Goal: Task Accomplishment & Management: Use online tool/utility

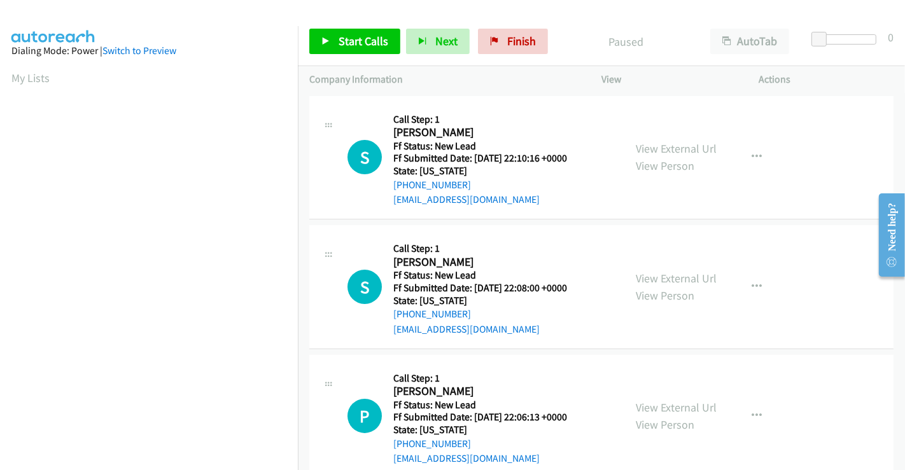
scroll to position [245, 0]
click at [666, 144] on link "View External Url" at bounding box center [676, 148] width 81 height 15
click at [659, 278] on link "View External Url" at bounding box center [676, 278] width 81 height 15
click at [671, 408] on link "View External Url" at bounding box center [676, 407] width 81 height 15
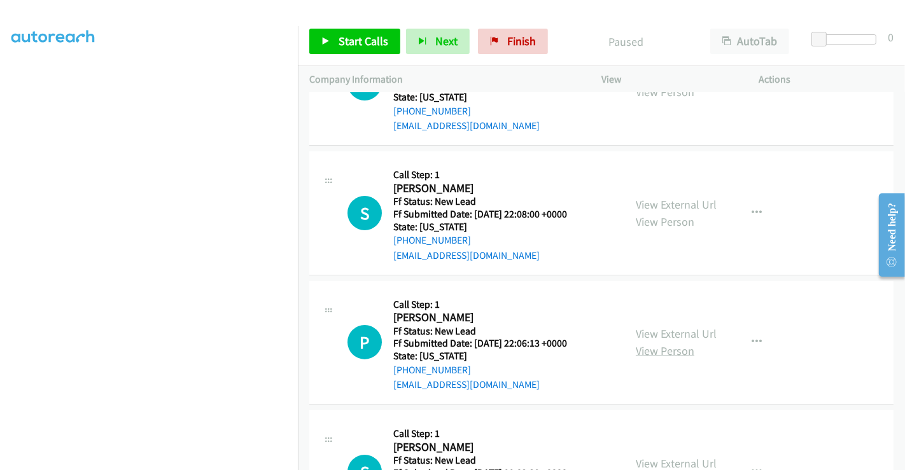
scroll to position [283, 0]
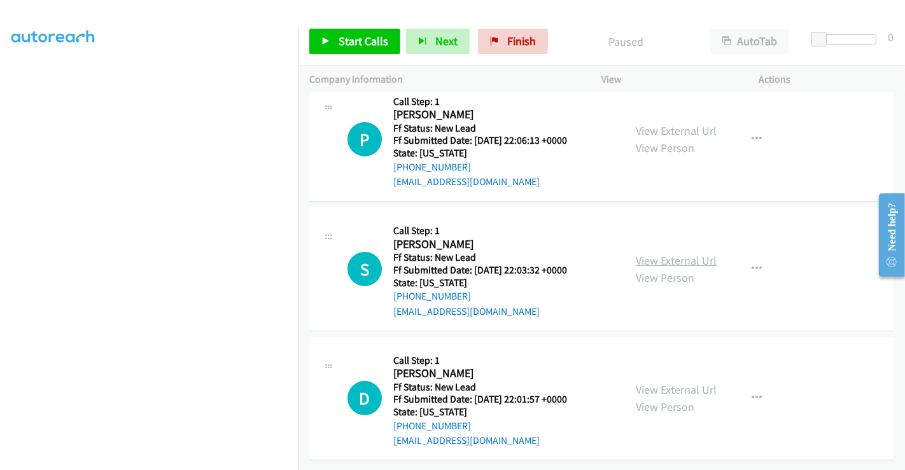
click at [674, 253] on link "View External Url" at bounding box center [676, 260] width 81 height 15
click at [673, 385] on link "View External Url" at bounding box center [676, 389] width 81 height 15
click at [341, 36] on span "Start Calls" at bounding box center [364, 41] width 50 height 15
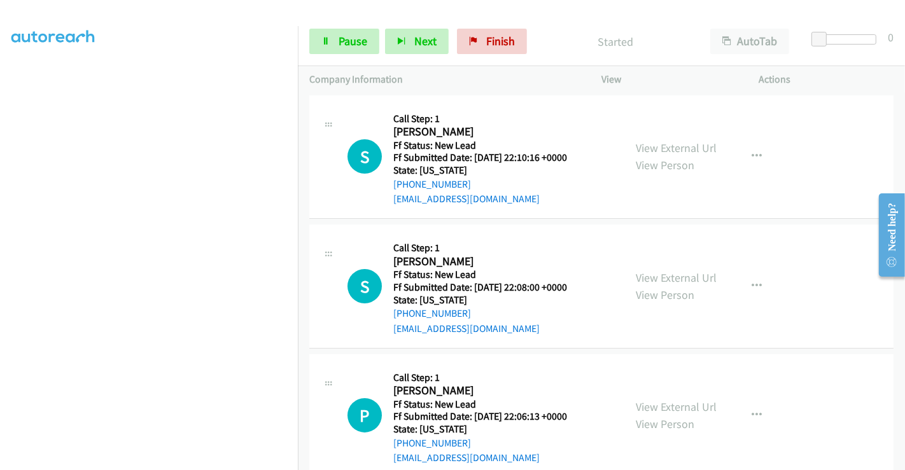
scroll to position [0, 0]
click at [349, 42] on span "Pause" at bounding box center [353, 41] width 29 height 15
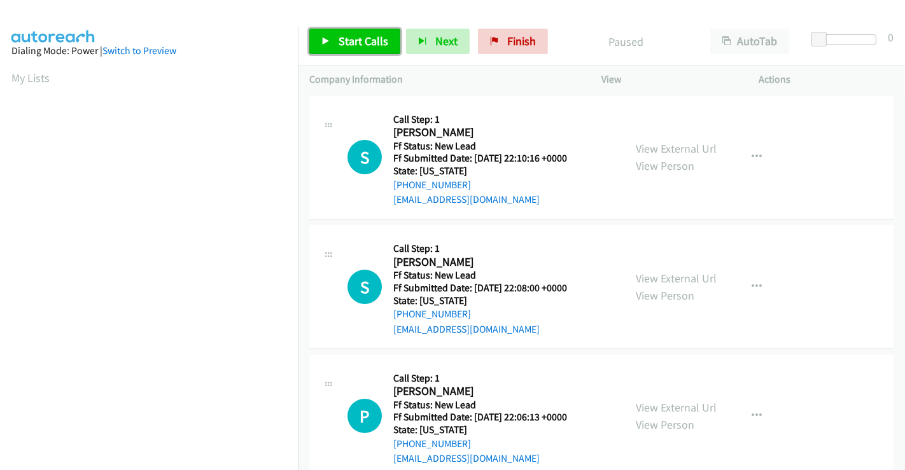
click at [353, 35] on span "Start Calls" at bounding box center [364, 41] width 50 height 15
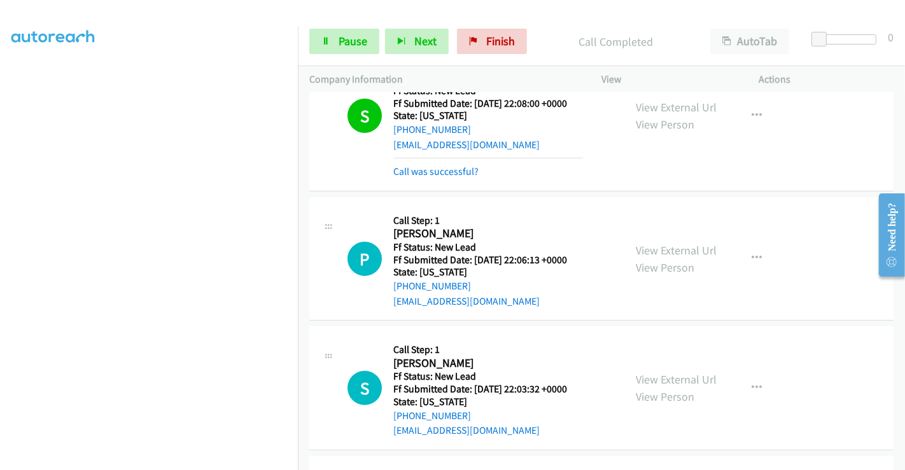
scroll to position [283, 0]
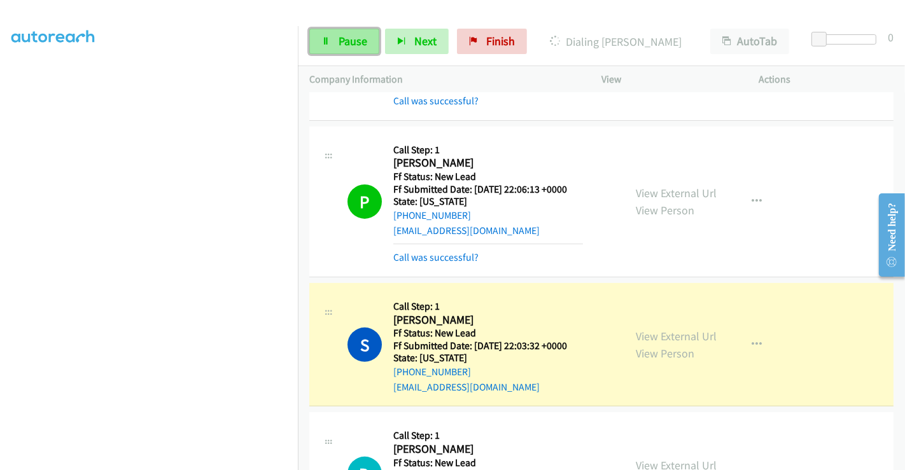
click at [339, 39] on span "Pause" at bounding box center [353, 41] width 29 height 15
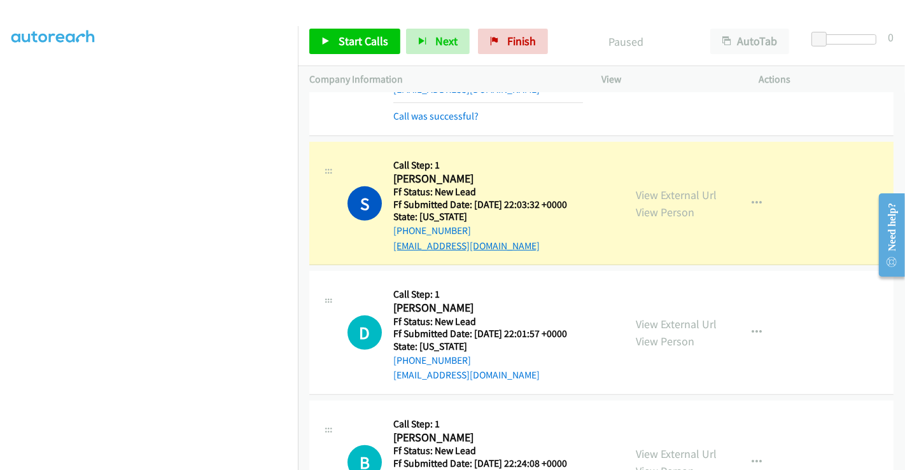
scroll to position [494, 0]
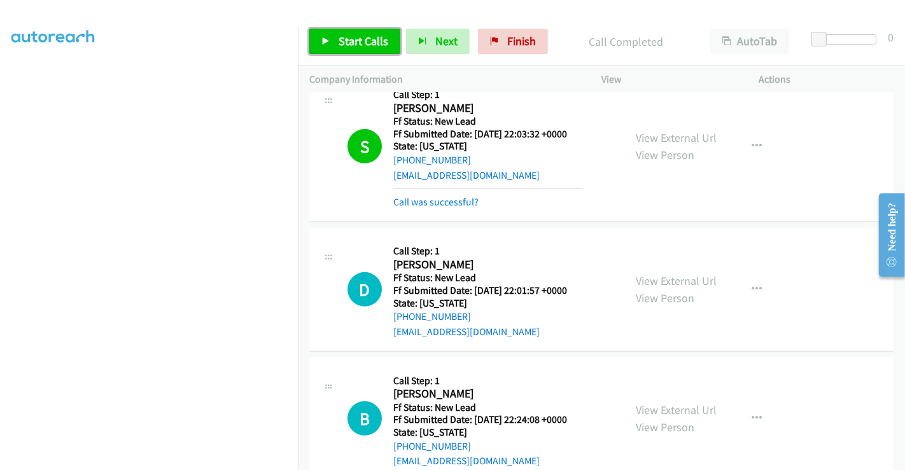
click at [358, 41] on span "Start Calls" at bounding box center [364, 41] width 50 height 15
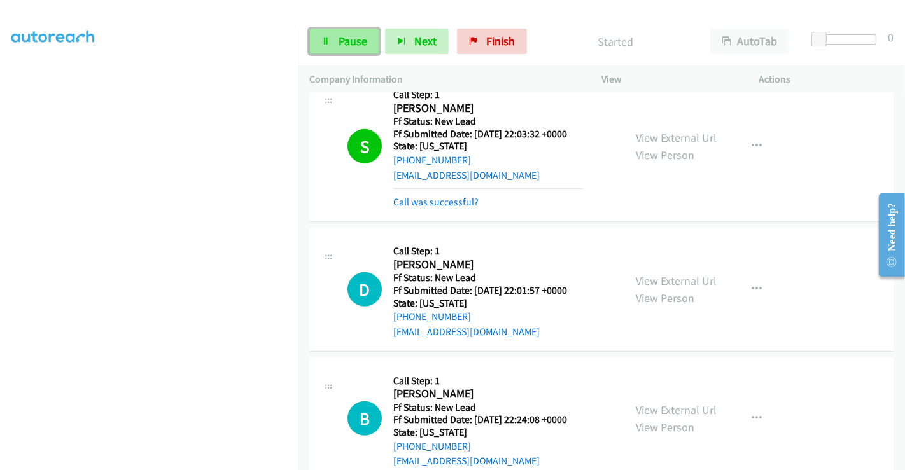
click at [334, 36] on link "Pause" at bounding box center [344, 41] width 70 height 25
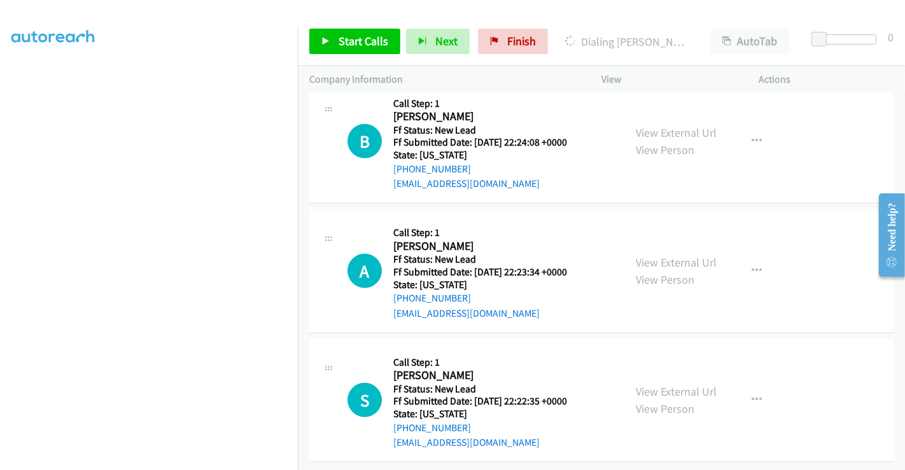
scroll to position [778, 0]
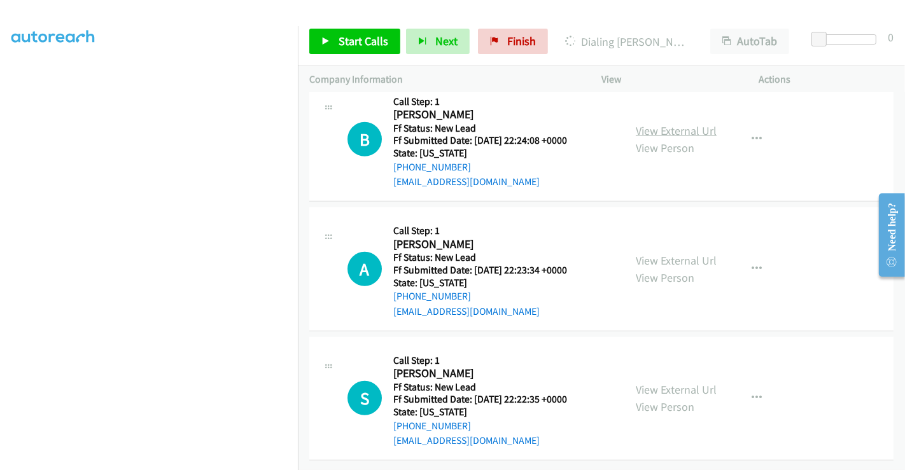
click at [669, 123] on link "View External Url" at bounding box center [676, 130] width 81 height 15
click at [665, 253] on link "View External Url" at bounding box center [676, 260] width 81 height 15
click at [663, 382] on link "View External Url" at bounding box center [676, 389] width 81 height 15
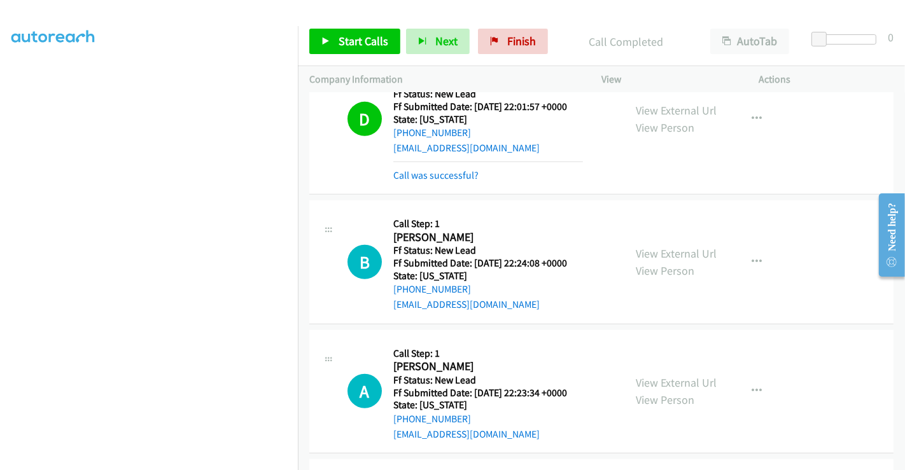
scroll to position [711, 0]
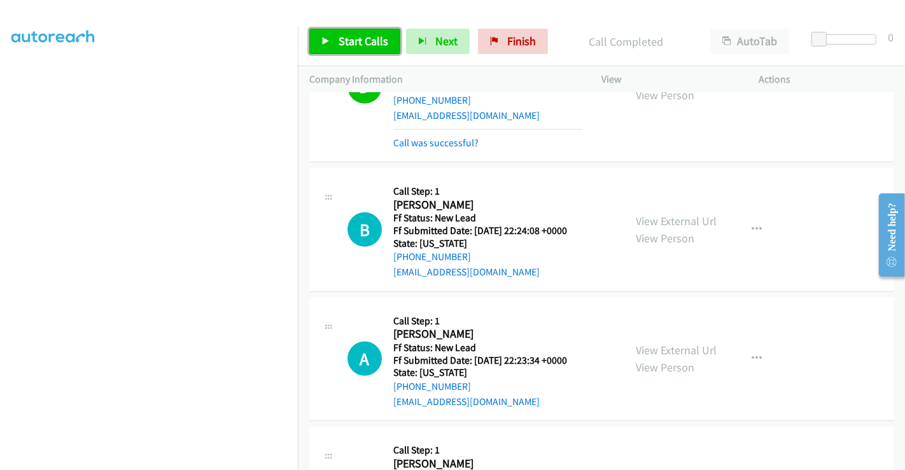
click at [326, 43] on icon at bounding box center [325, 42] width 9 height 9
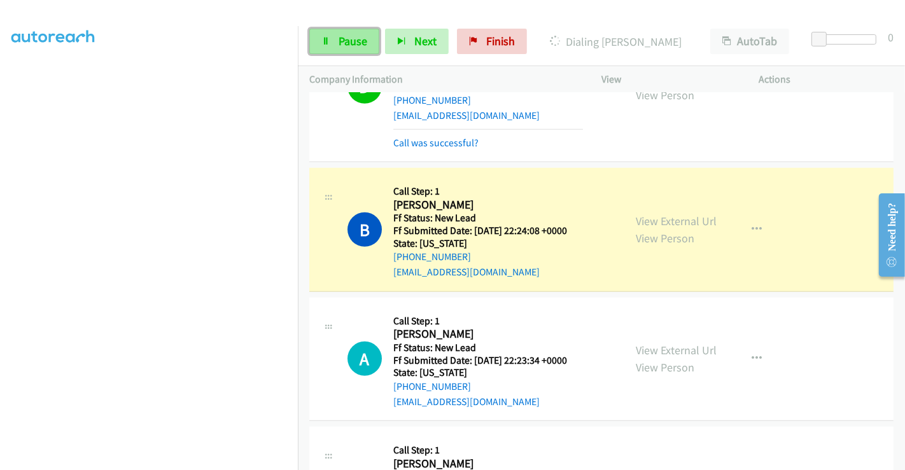
click at [342, 37] on span "Pause" at bounding box center [353, 41] width 29 height 15
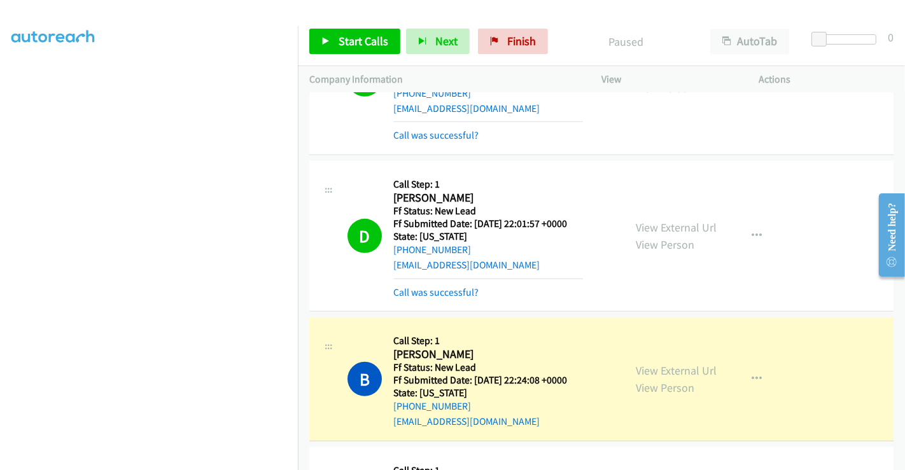
scroll to position [499, 0]
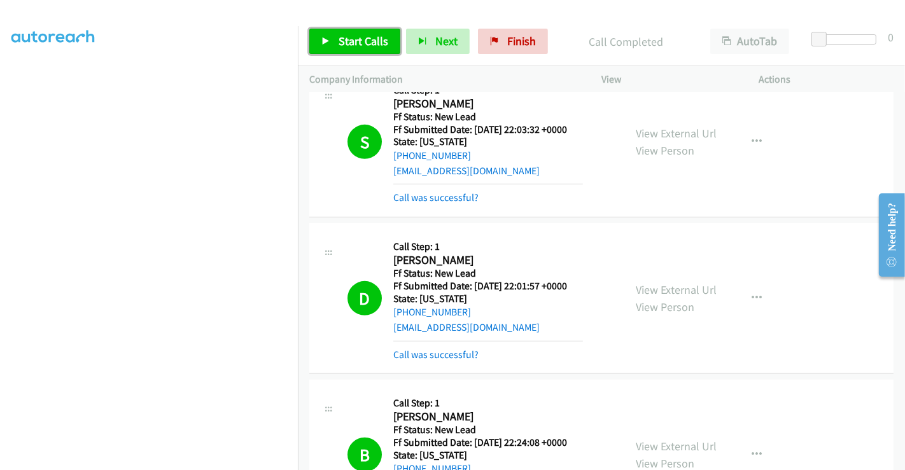
click at [330, 34] on link "Start Calls" at bounding box center [354, 41] width 91 height 25
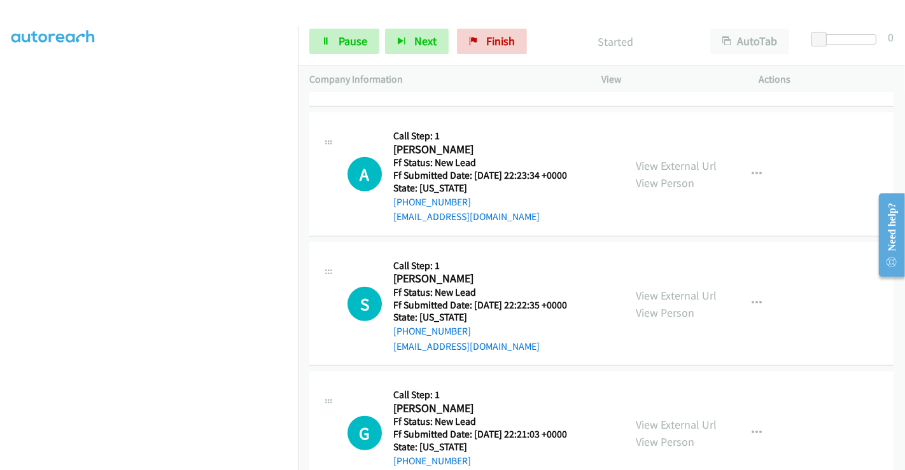
scroll to position [923, 0]
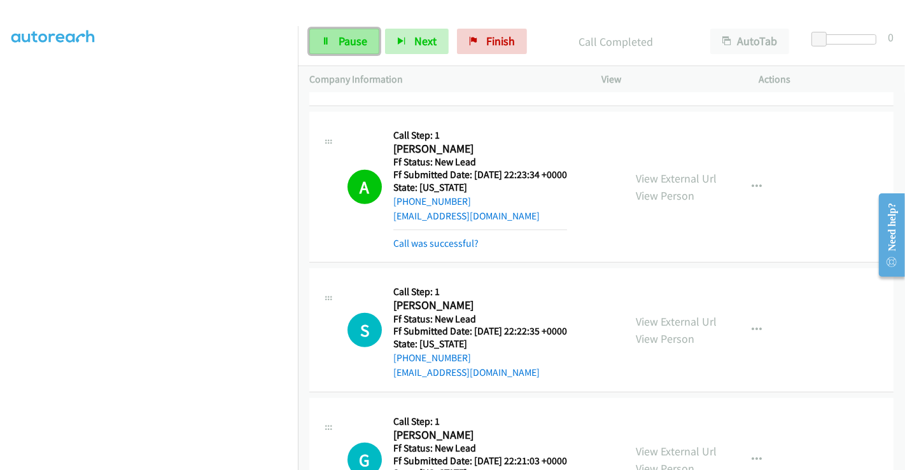
click at [347, 31] on link "Pause" at bounding box center [344, 41] width 70 height 25
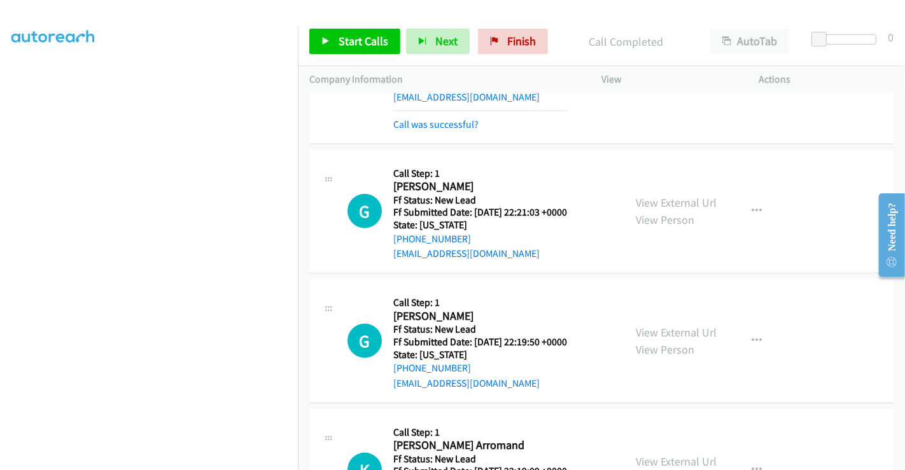
scroll to position [1135, 0]
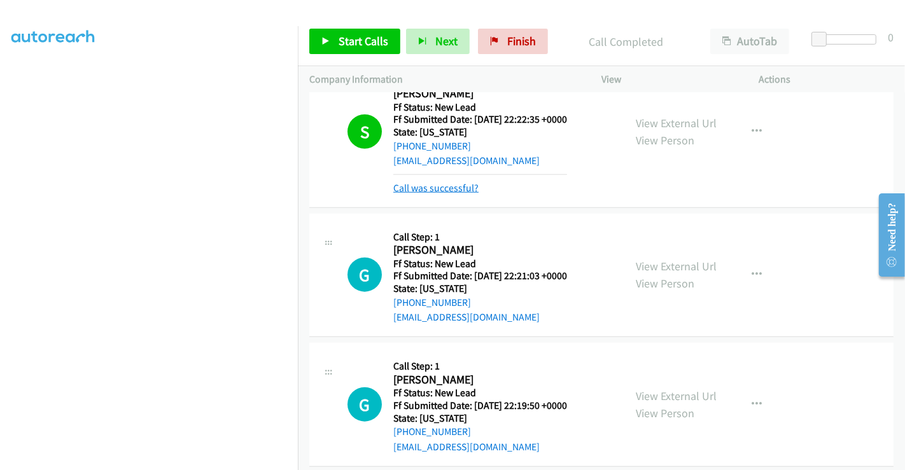
click at [435, 183] on link "Call was successful?" at bounding box center [435, 188] width 85 height 12
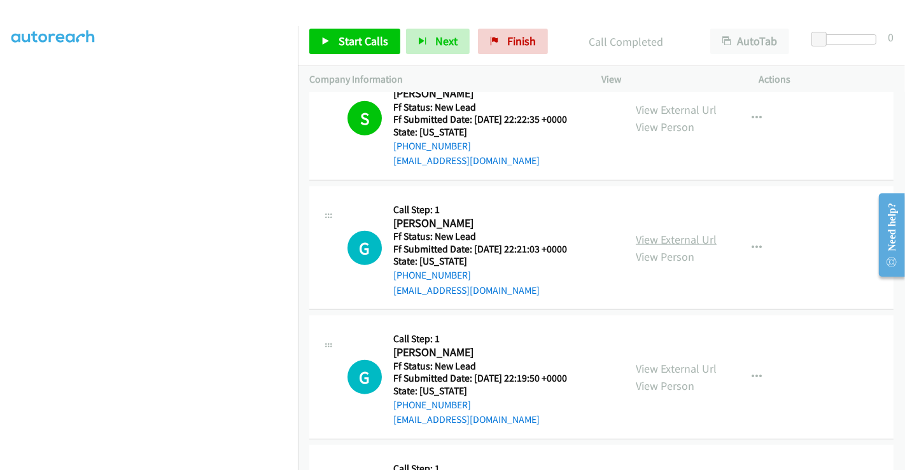
click at [680, 235] on link "View External Url" at bounding box center [676, 239] width 81 height 15
click at [665, 361] on link "View External Url" at bounding box center [676, 368] width 81 height 15
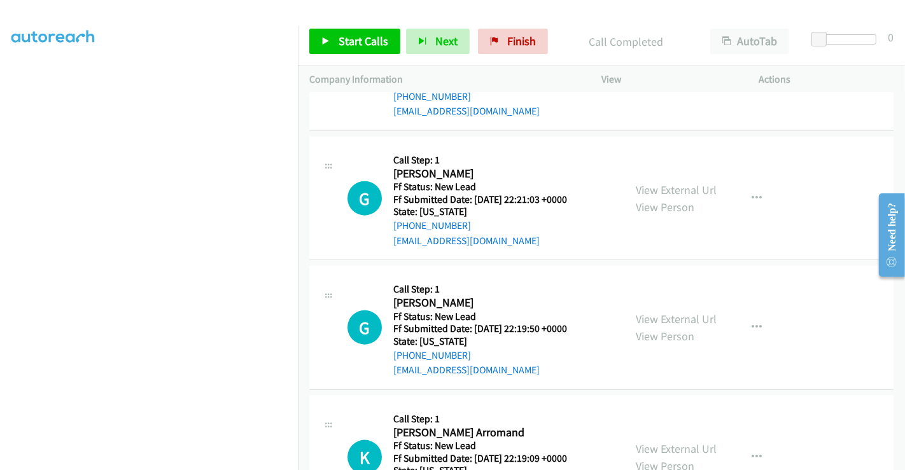
scroll to position [1250, 0]
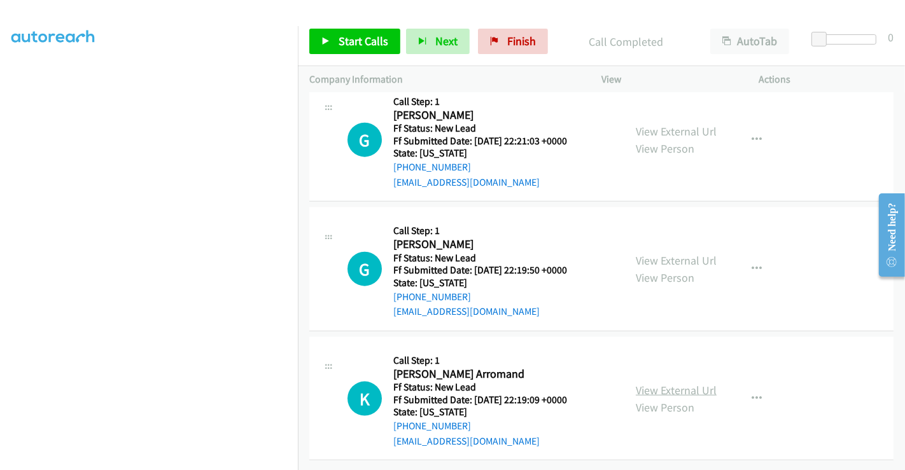
click at [659, 383] on link "View External Url" at bounding box center [676, 390] width 81 height 15
click at [655, 253] on link "View External Url" at bounding box center [676, 260] width 81 height 15
click at [741, 256] on button "button" at bounding box center [756, 268] width 34 height 25
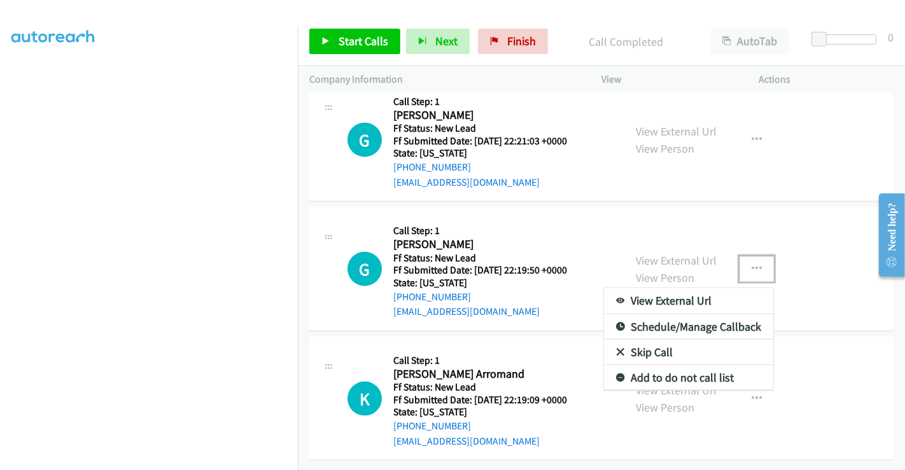
click at [654, 340] on link "Skip Call" at bounding box center [688, 352] width 169 height 25
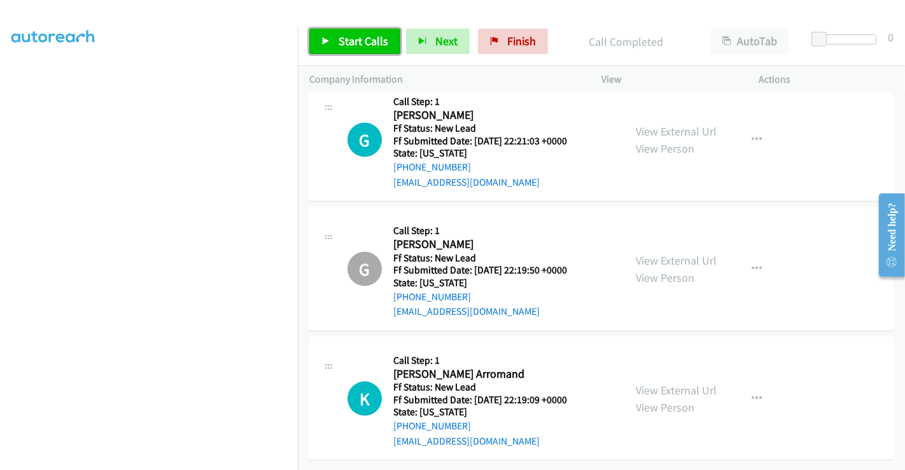
click at [360, 40] on span "Start Calls" at bounding box center [364, 41] width 50 height 15
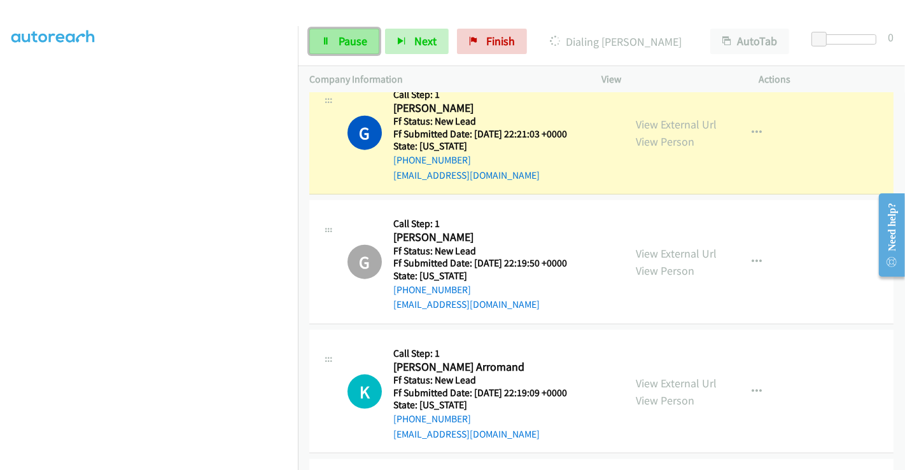
click at [335, 34] on link "Pause" at bounding box center [344, 41] width 70 height 25
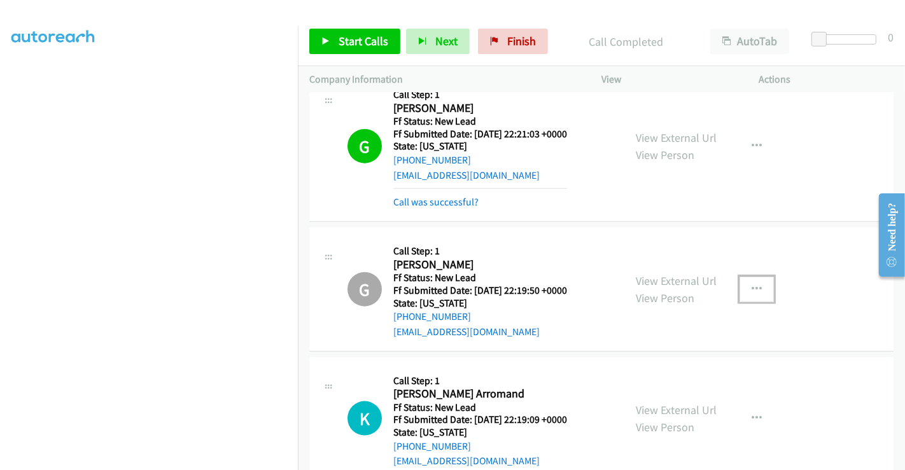
click at [758, 284] on button "button" at bounding box center [756, 289] width 34 height 25
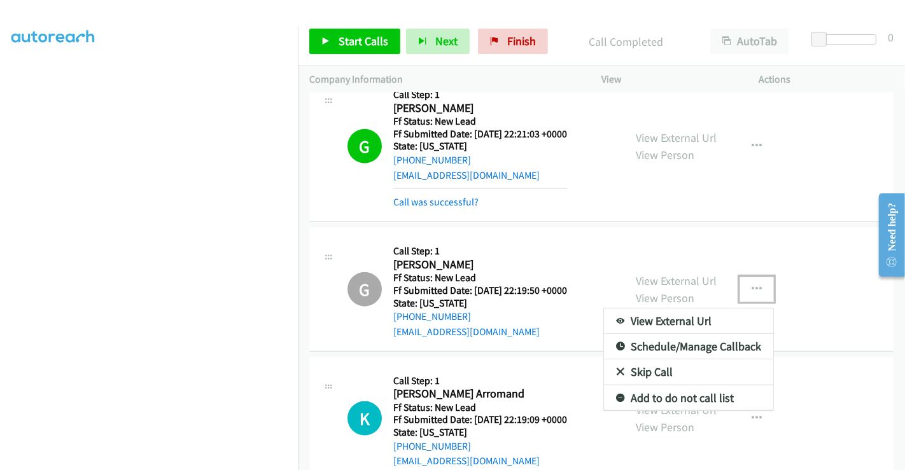
click at [650, 370] on link "Skip Call" at bounding box center [688, 372] width 169 height 25
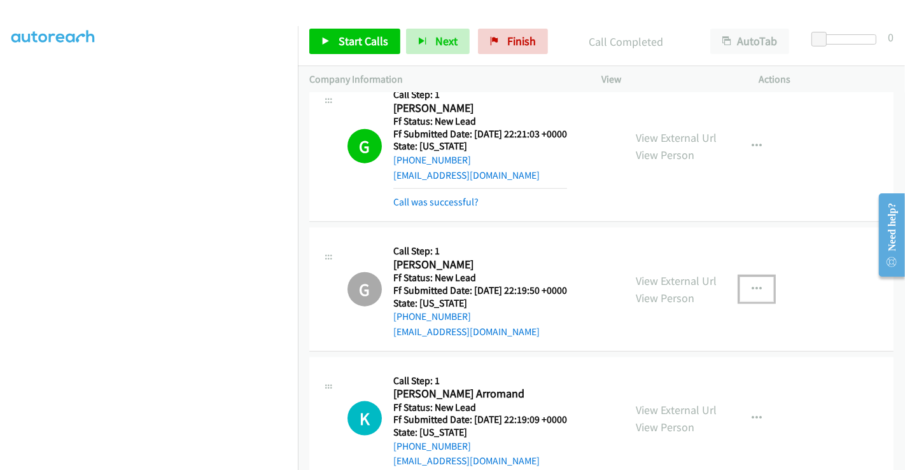
click at [755, 278] on button "button" at bounding box center [756, 289] width 34 height 25
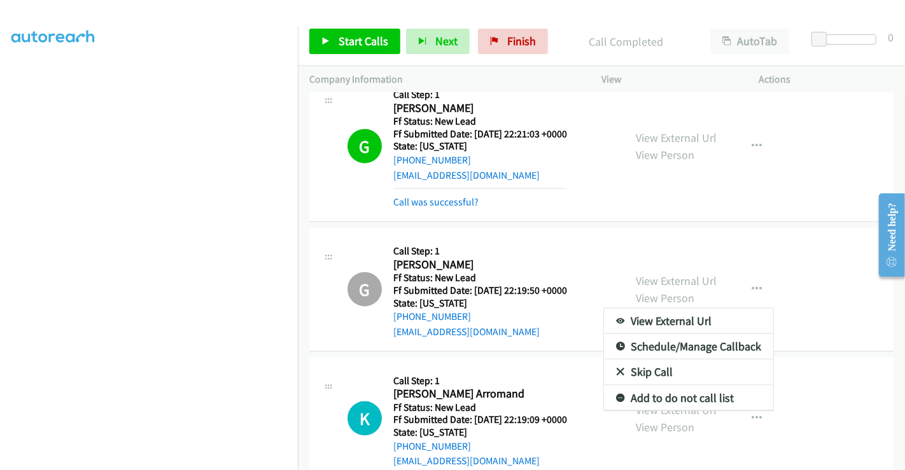
click at [353, 45] on div at bounding box center [452, 235] width 905 height 470
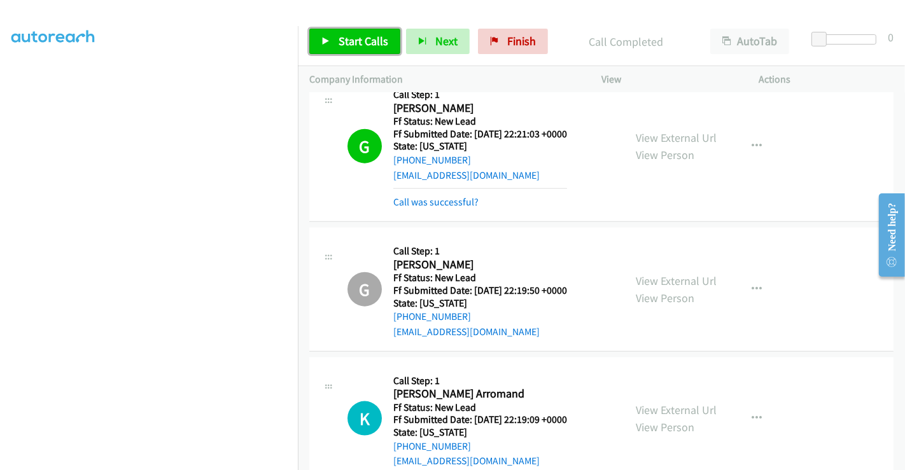
click at [358, 45] on span "Start Calls" at bounding box center [364, 41] width 50 height 15
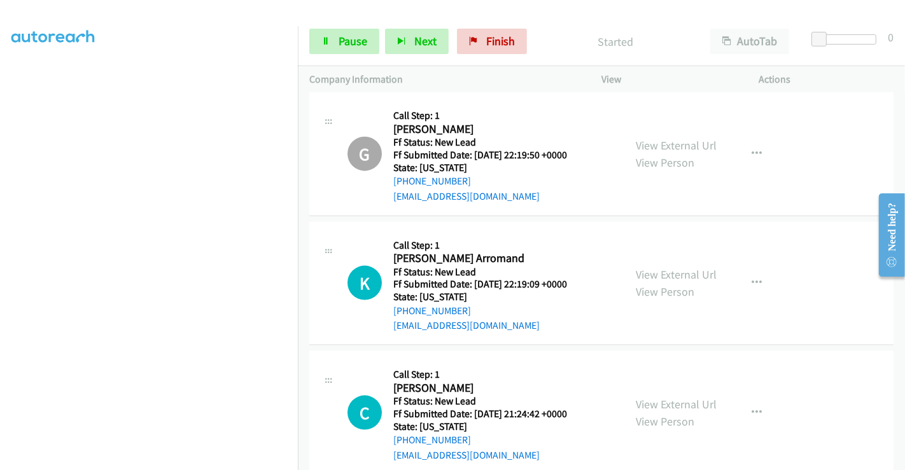
scroll to position [1392, 0]
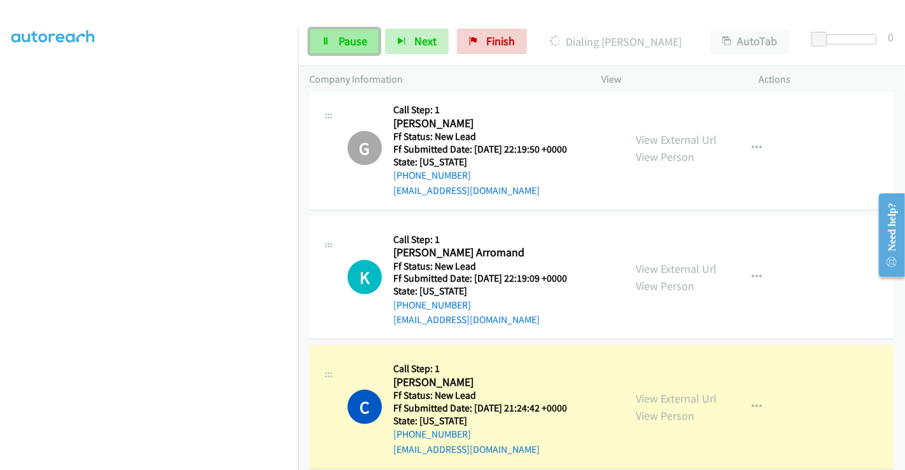
click at [337, 37] on link "Pause" at bounding box center [344, 41] width 70 height 25
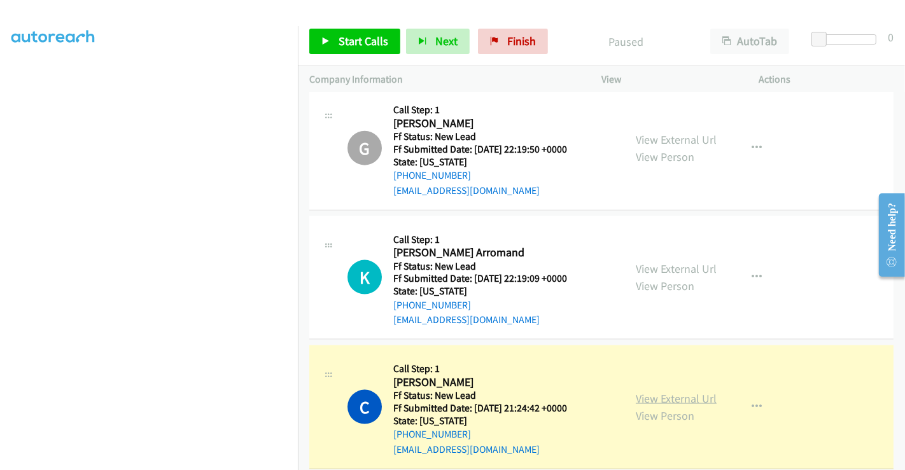
click at [663, 397] on link "View External Url" at bounding box center [676, 398] width 81 height 15
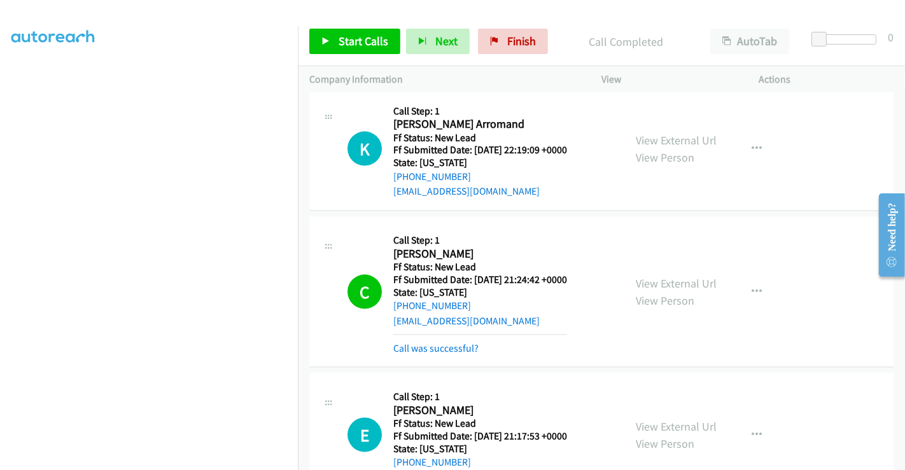
scroll to position [1533, 0]
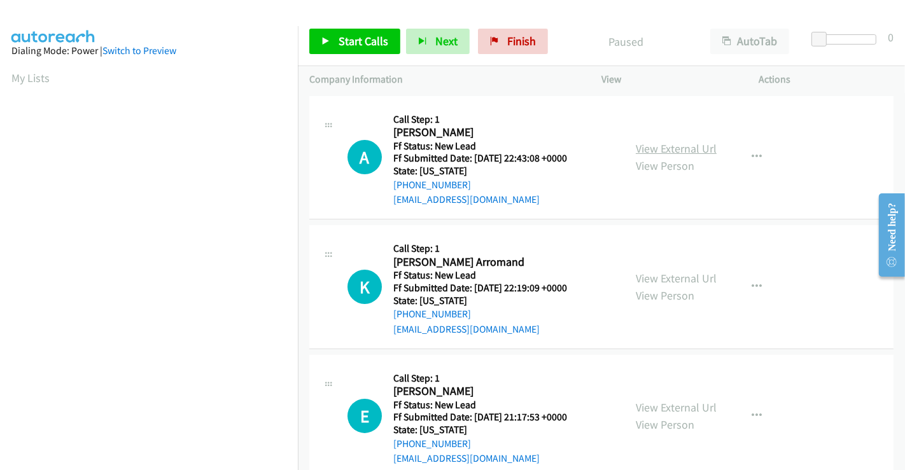
click at [650, 150] on link "View External Url" at bounding box center [676, 148] width 81 height 15
click at [350, 36] on span "Start Calls" at bounding box center [364, 41] width 50 height 15
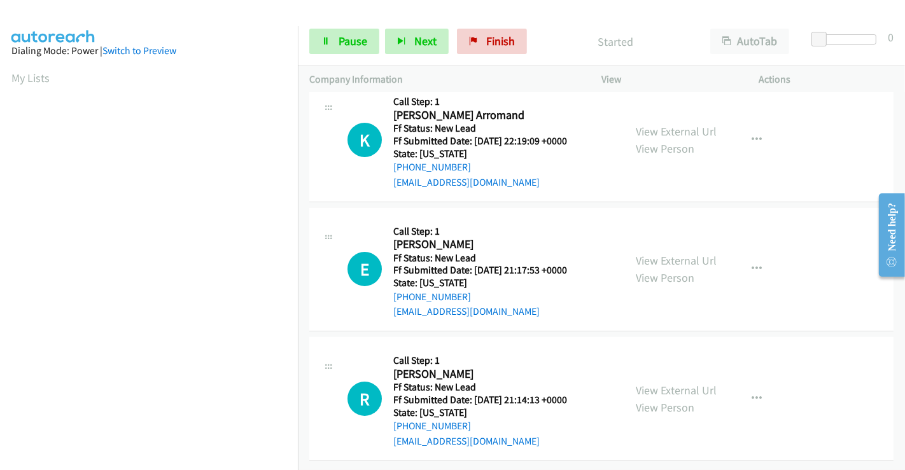
scroll to position [157, 0]
click at [654, 253] on link "View External Url" at bounding box center [676, 260] width 81 height 15
click at [654, 383] on link "View External Url" at bounding box center [676, 390] width 81 height 15
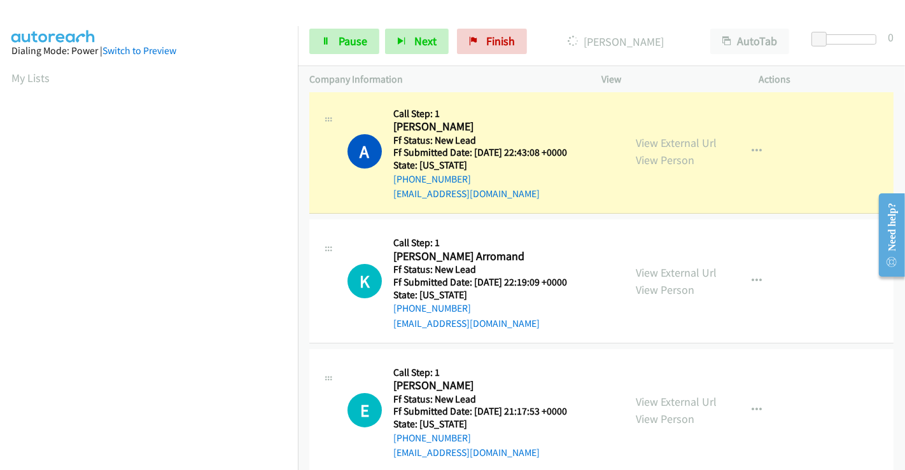
scroll to position [0, 0]
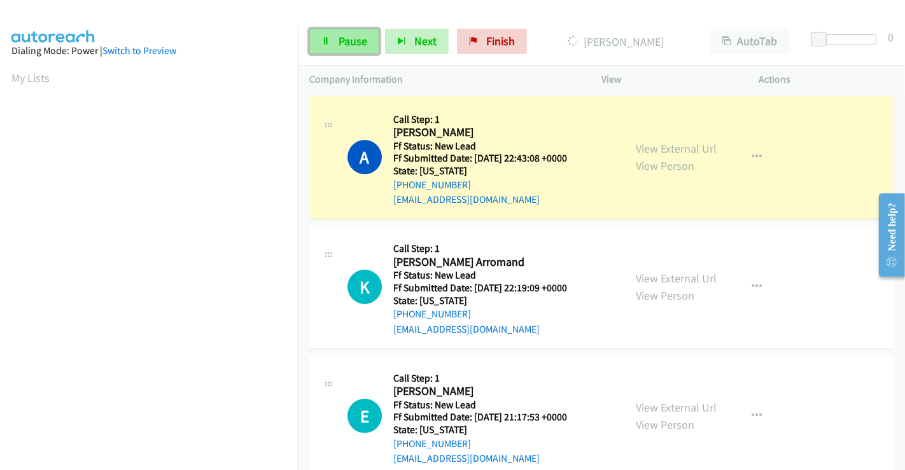
click at [339, 36] on span "Pause" at bounding box center [353, 41] width 29 height 15
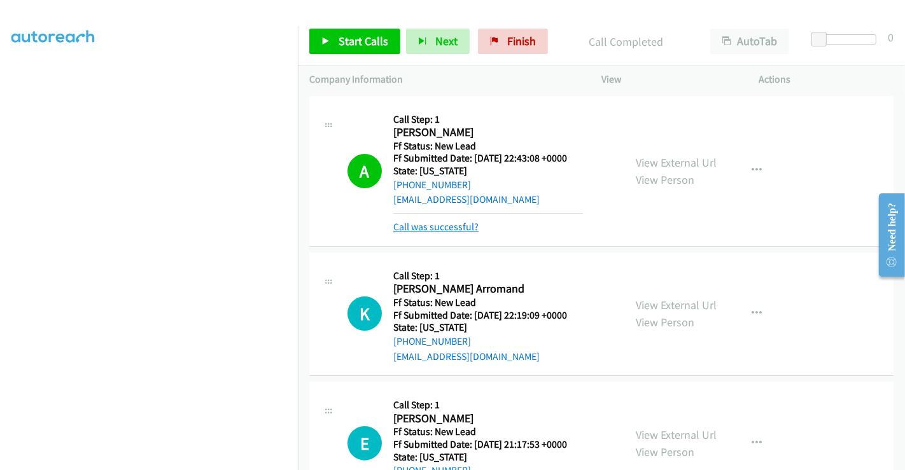
click at [456, 224] on link "Call was successful?" at bounding box center [435, 227] width 85 height 12
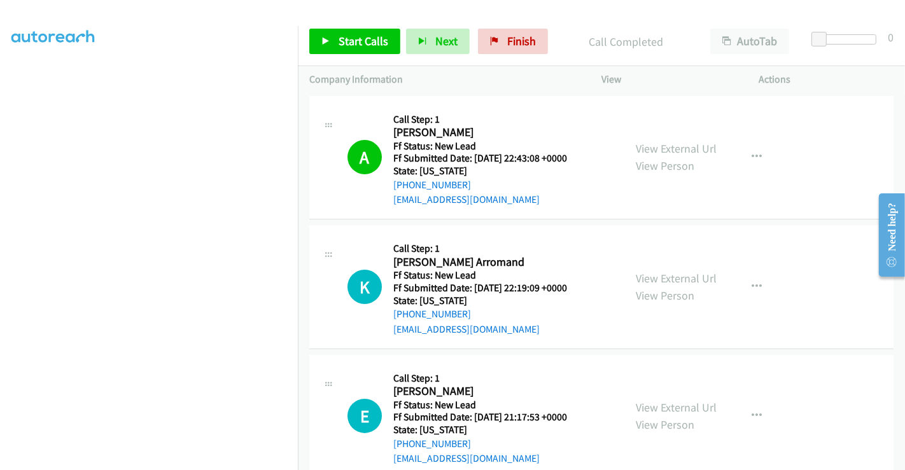
scroll to position [141, 0]
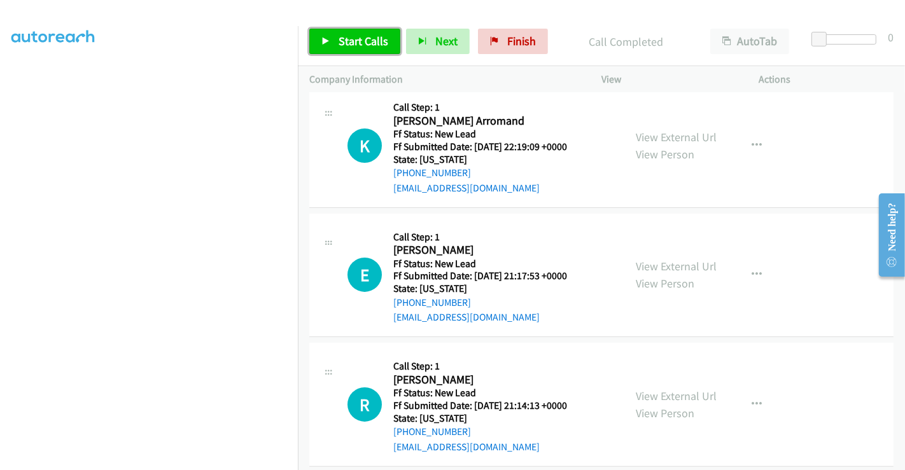
click at [344, 44] on span "Start Calls" at bounding box center [364, 41] width 50 height 15
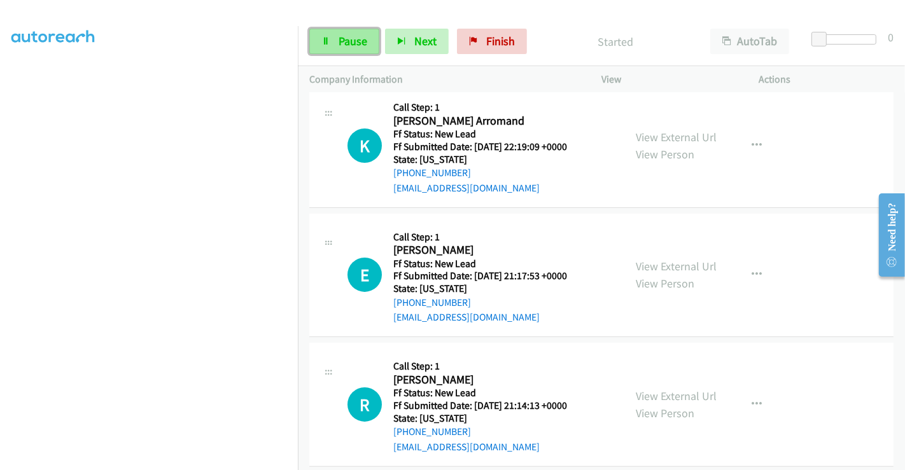
click at [337, 35] on link "Pause" at bounding box center [344, 41] width 70 height 25
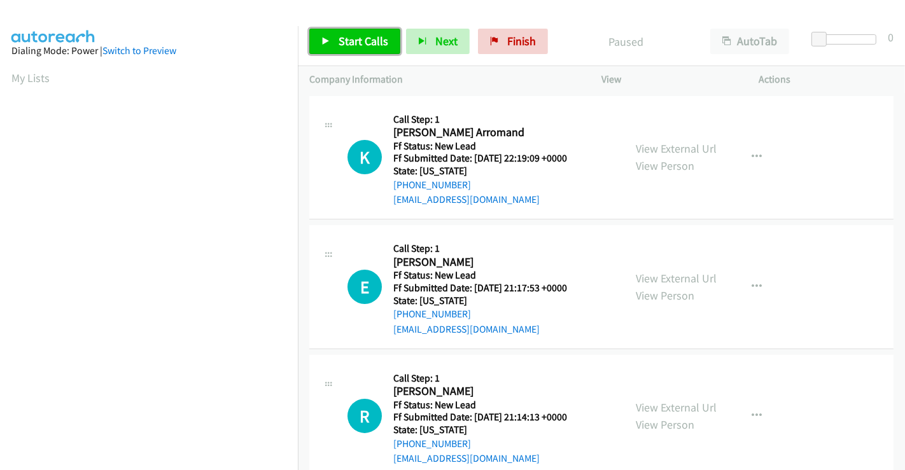
click at [361, 39] on span "Start Calls" at bounding box center [364, 41] width 50 height 15
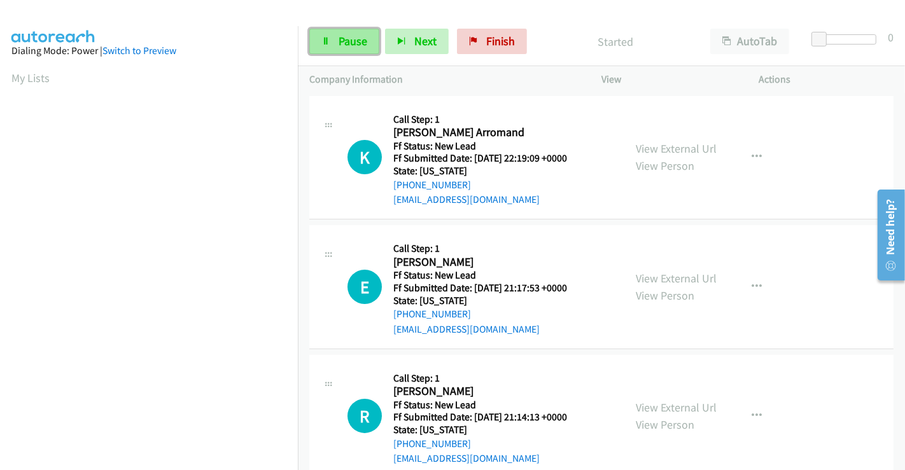
click at [346, 39] on span "Pause" at bounding box center [353, 41] width 29 height 15
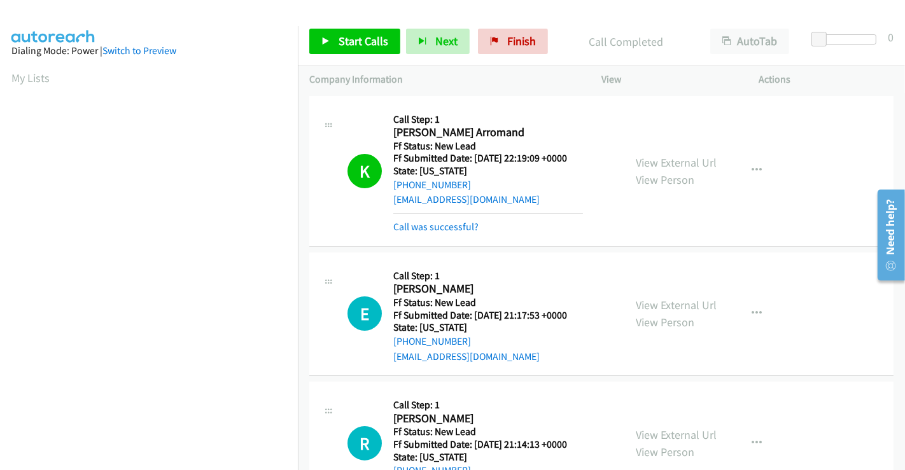
scroll to position [245, 0]
click at [449, 220] on div "Call was successful?" at bounding box center [488, 227] width 190 height 15
click at [456, 225] on link "Call was successful?" at bounding box center [435, 227] width 85 height 12
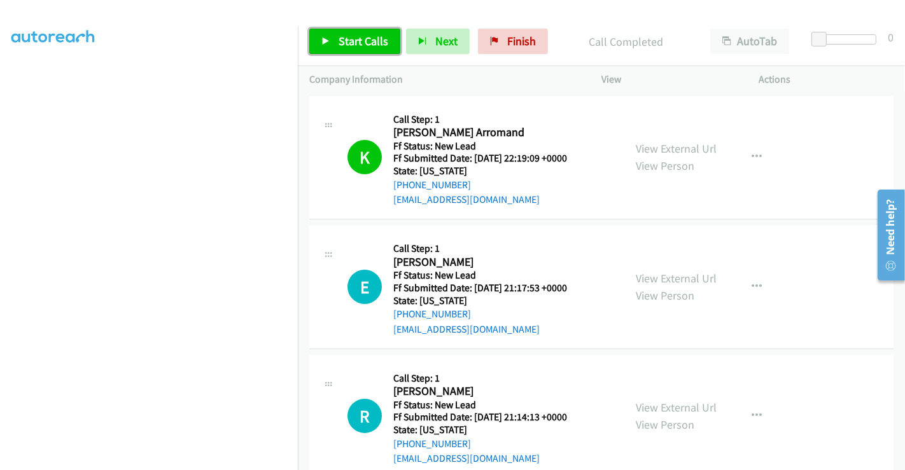
click at [361, 39] on span "Start Calls" at bounding box center [364, 41] width 50 height 15
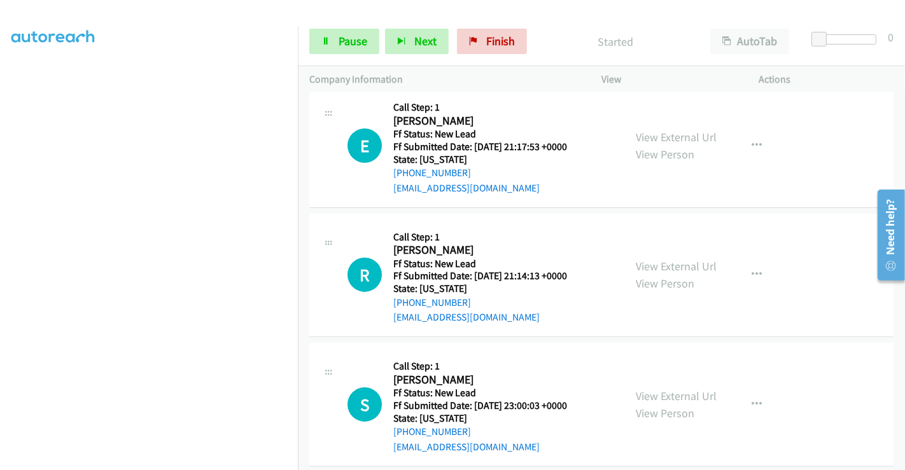
scroll to position [71, 0]
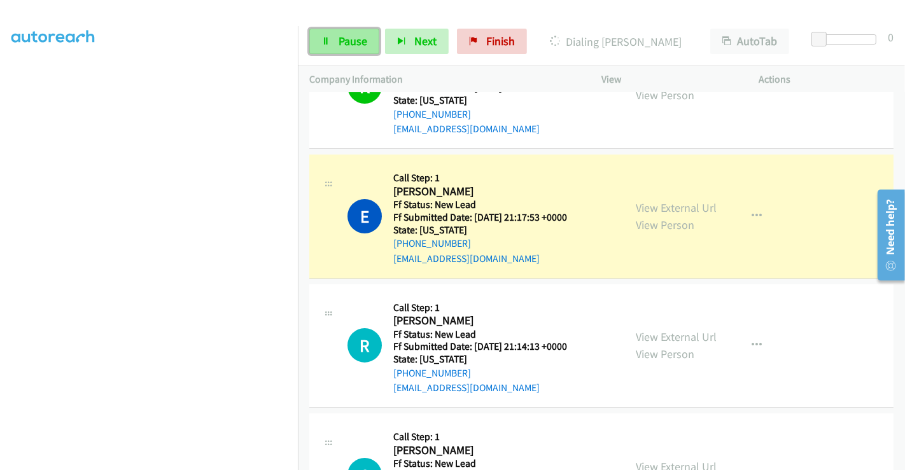
click at [332, 44] on link "Pause" at bounding box center [344, 41] width 70 height 25
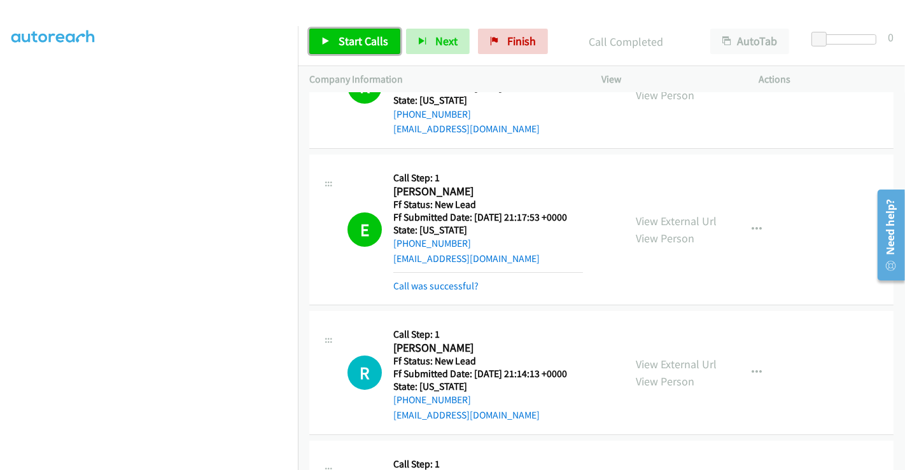
click at [371, 41] on span "Start Calls" at bounding box center [364, 41] width 50 height 15
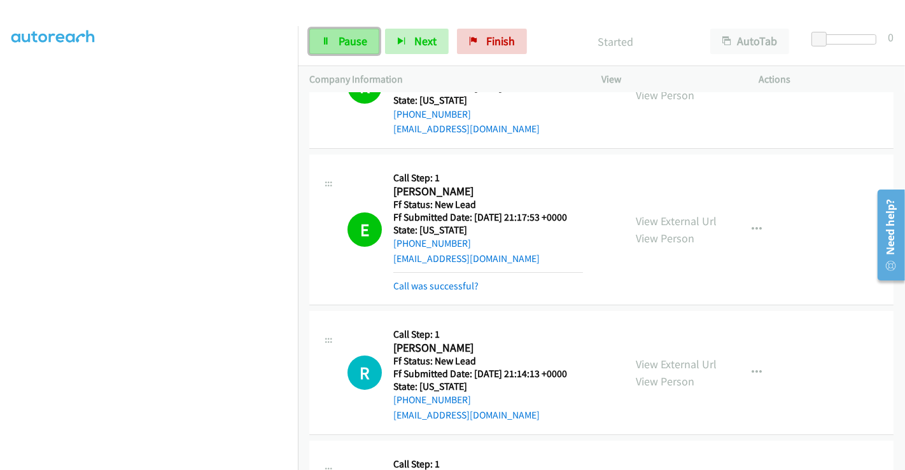
click at [348, 43] on span "Pause" at bounding box center [353, 41] width 29 height 15
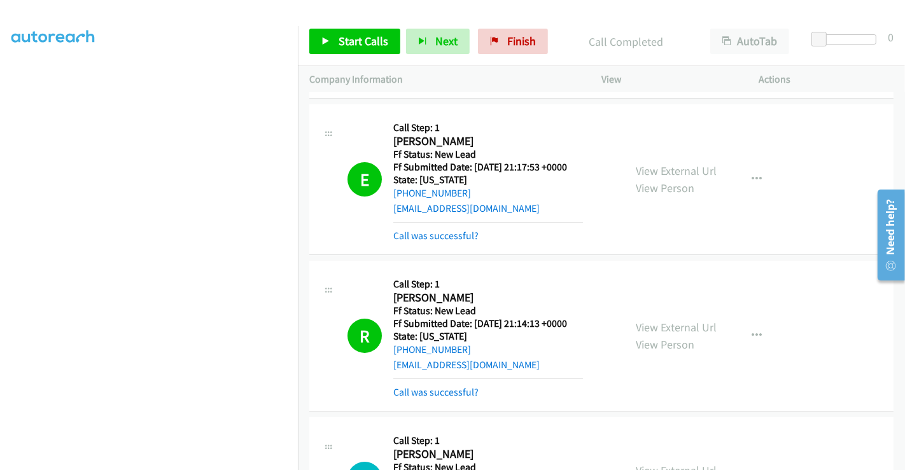
scroll to position [141, 0]
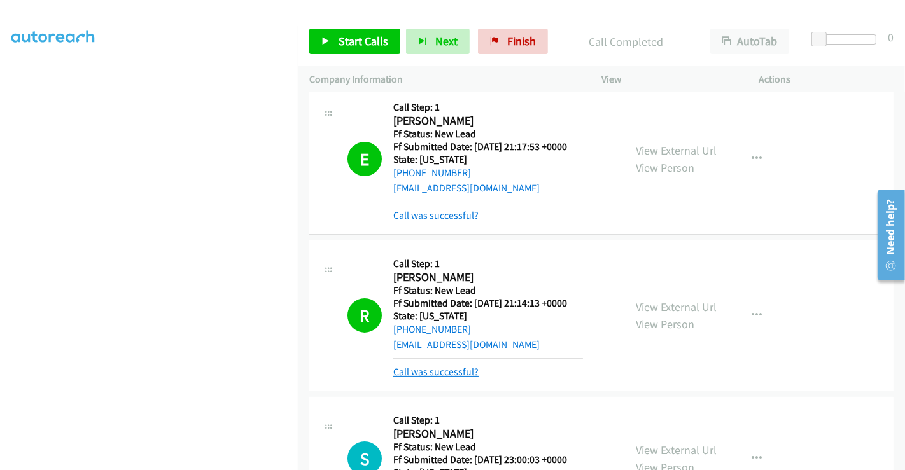
click at [435, 366] on link "Call was successful?" at bounding box center [435, 372] width 85 height 12
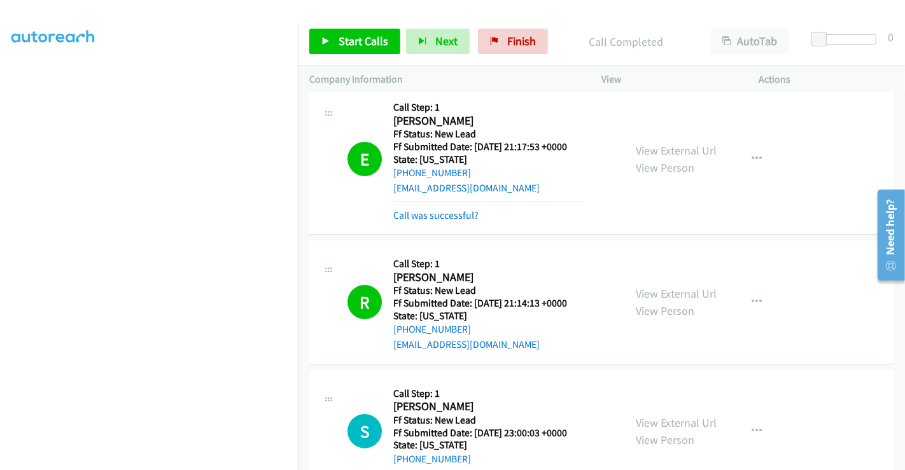
click at [456, 372] on div "S Callback Scheduled Call Step: 1 Sanjay Kapur America/Los_Angeles Ff Status: N…" at bounding box center [601, 432] width 584 height 124
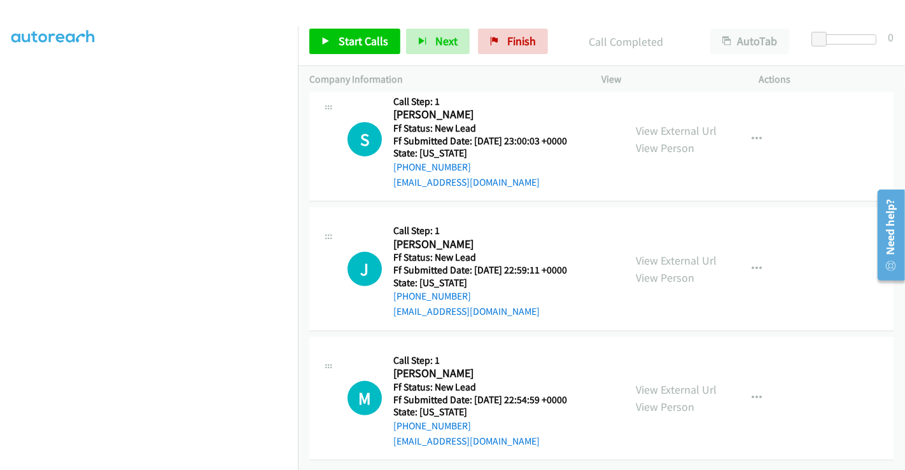
scroll to position [442, 0]
click at [641, 123] on link "View External Url" at bounding box center [676, 130] width 81 height 15
click at [660, 253] on link "View External Url" at bounding box center [676, 260] width 81 height 15
click at [668, 382] on link "View External Url" at bounding box center [676, 389] width 81 height 15
click at [351, 35] on span "Start Calls" at bounding box center [364, 41] width 50 height 15
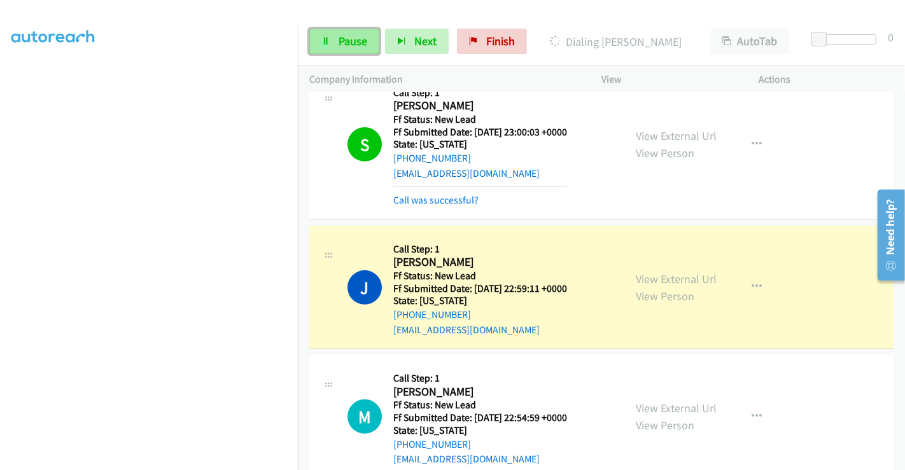
click at [342, 38] on span "Pause" at bounding box center [353, 41] width 29 height 15
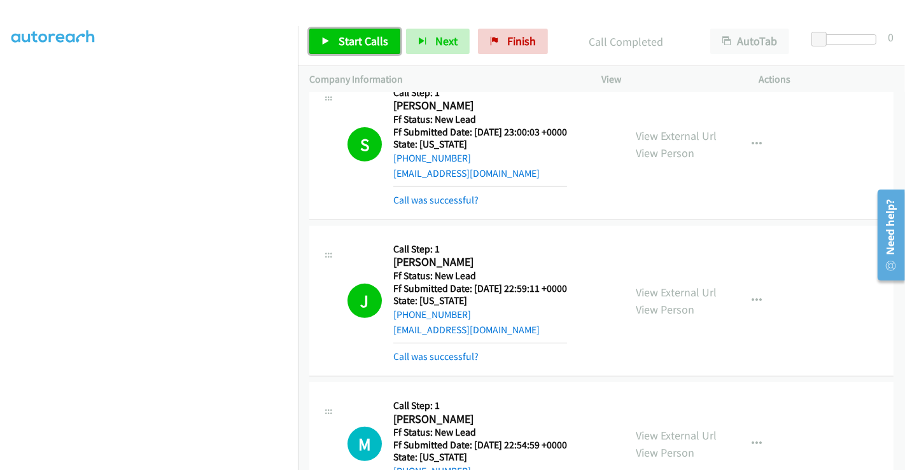
click at [335, 34] on link "Start Calls" at bounding box center [354, 41] width 91 height 25
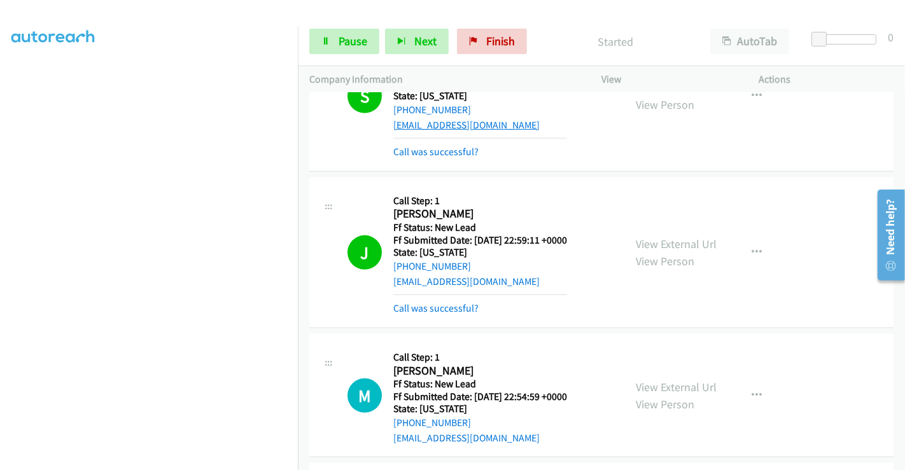
scroll to position [513, 0]
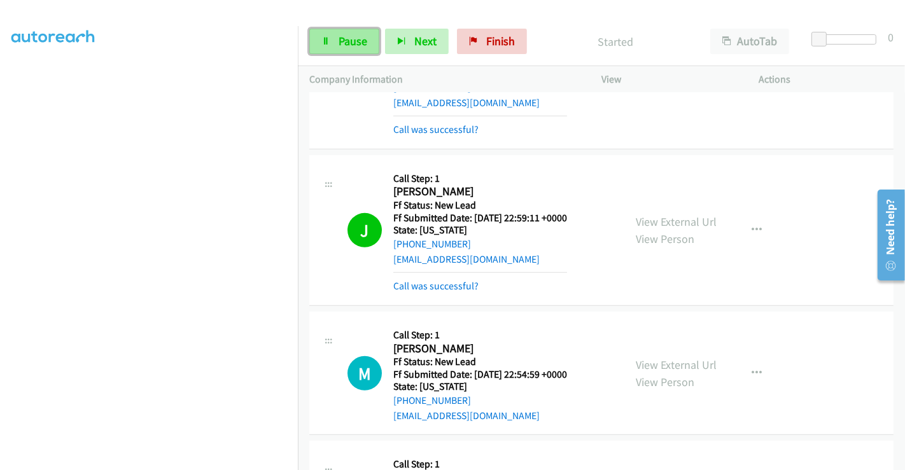
click at [345, 38] on span "Pause" at bounding box center [353, 41] width 29 height 15
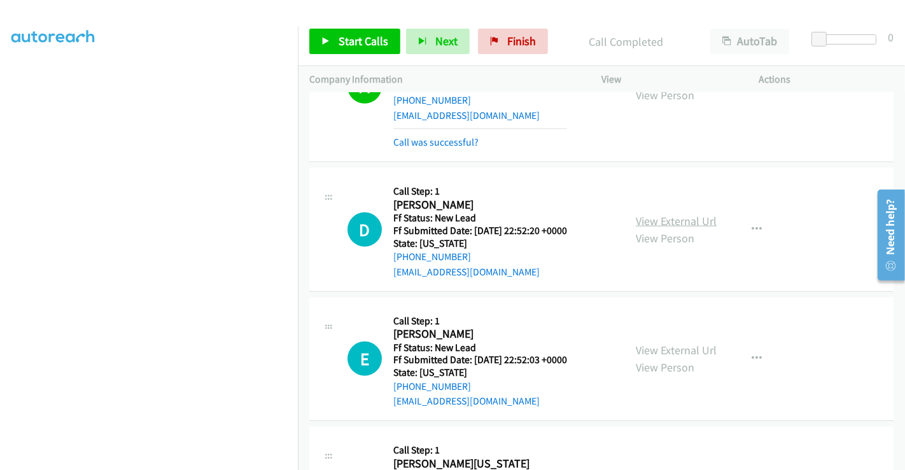
scroll to position [884, 0]
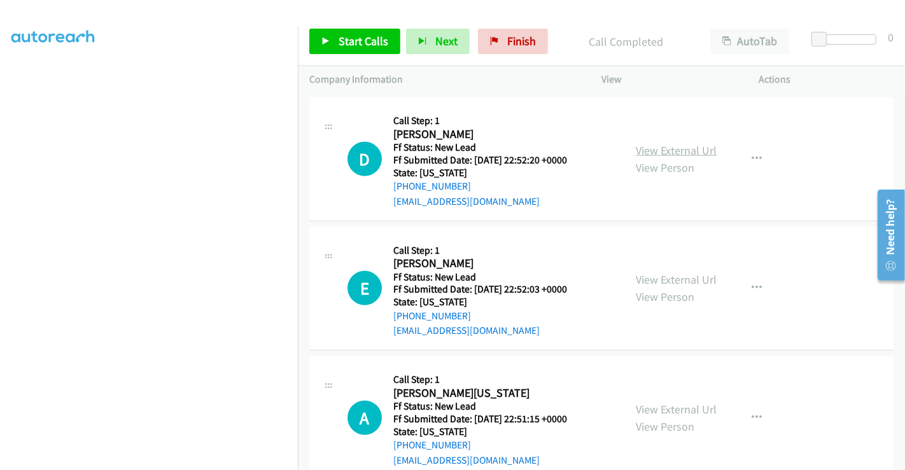
click at [647, 153] on link "View External Url" at bounding box center [676, 150] width 81 height 15
click at [670, 276] on link "View External Url" at bounding box center [676, 279] width 81 height 15
click at [665, 403] on link "View External Url" at bounding box center [676, 409] width 81 height 15
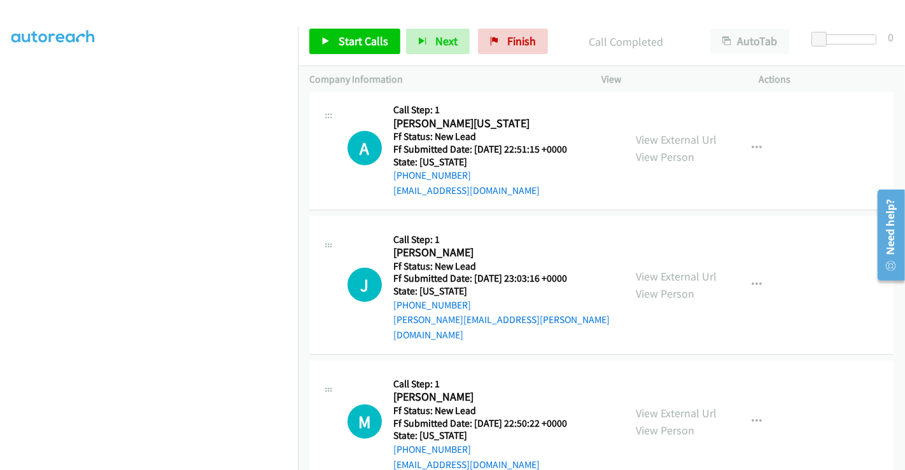
scroll to position [1170, 0]
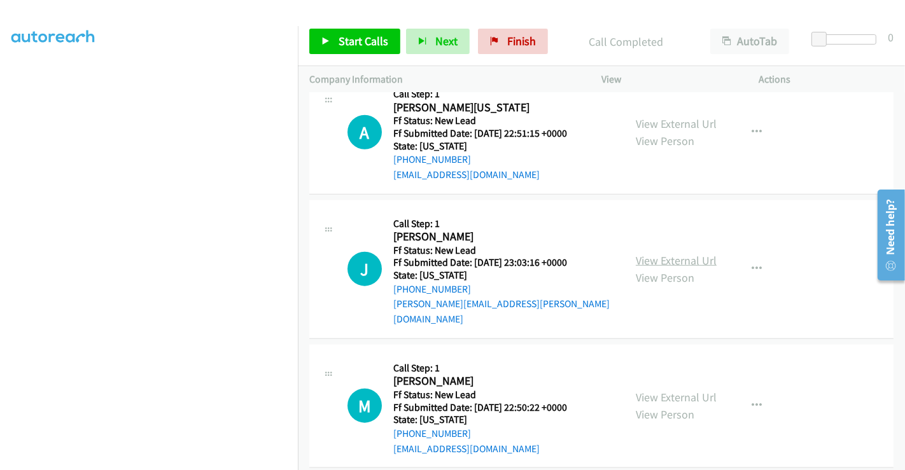
click at [655, 253] on link "View External Url" at bounding box center [676, 260] width 81 height 15
click at [661, 390] on link "View External Url" at bounding box center [676, 397] width 81 height 15
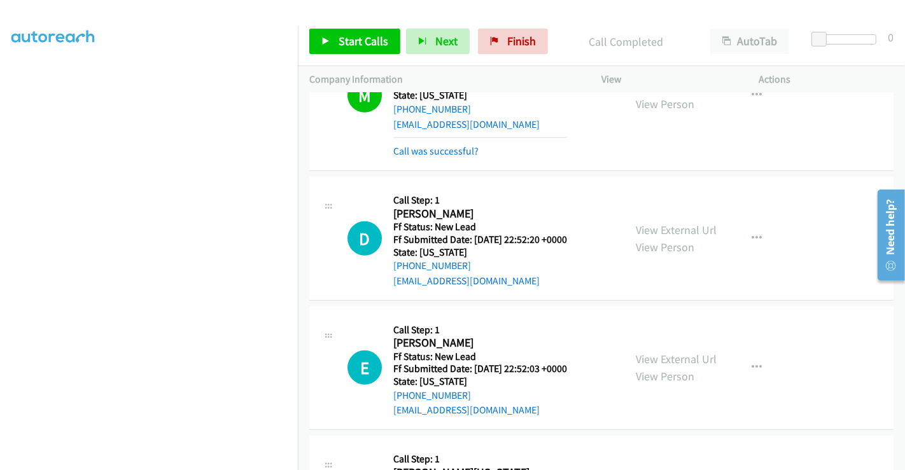
scroll to position [745, 0]
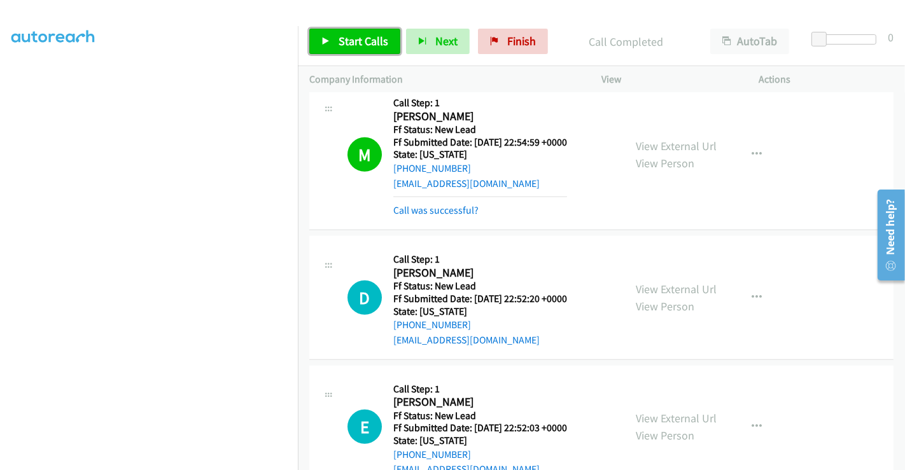
click at [355, 37] on span "Start Calls" at bounding box center [364, 41] width 50 height 15
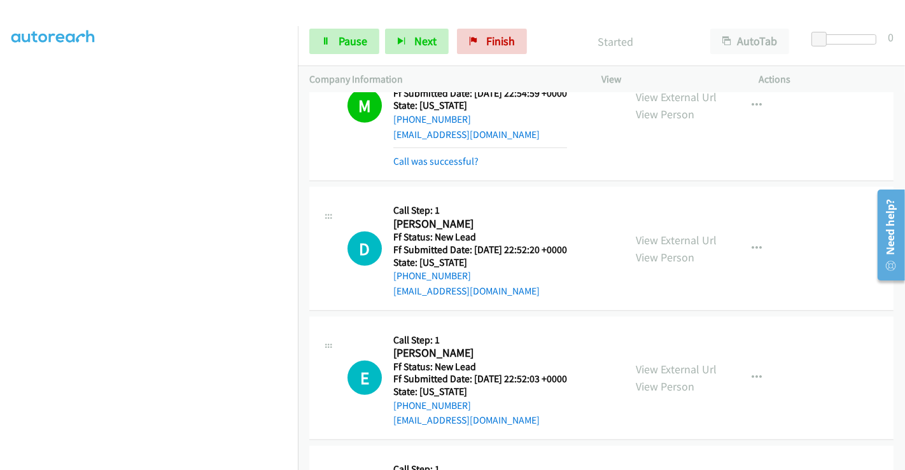
scroll to position [816, 0]
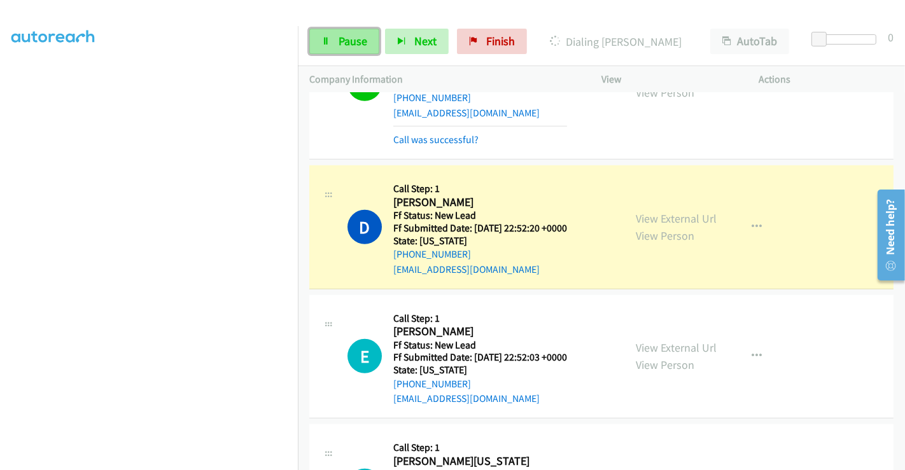
click at [339, 42] on span "Pause" at bounding box center [353, 41] width 29 height 15
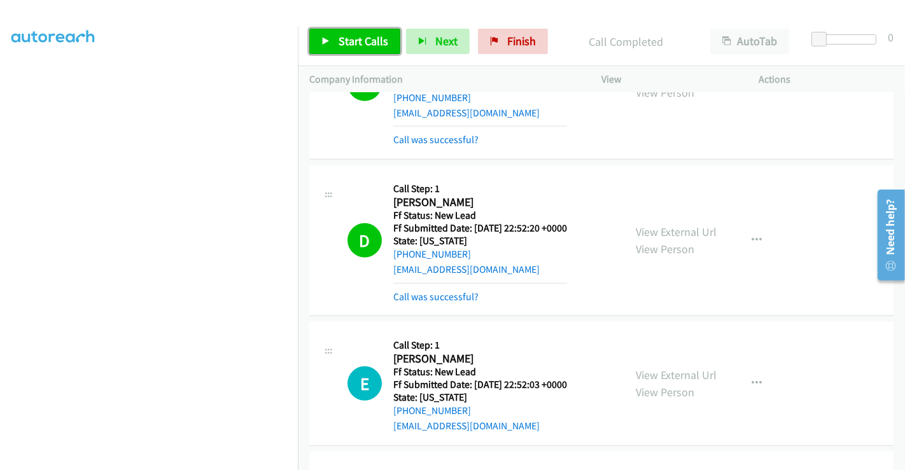
click at [341, 37] on span "Start Calls" at bounding box center [364, 41] width 50 height 15
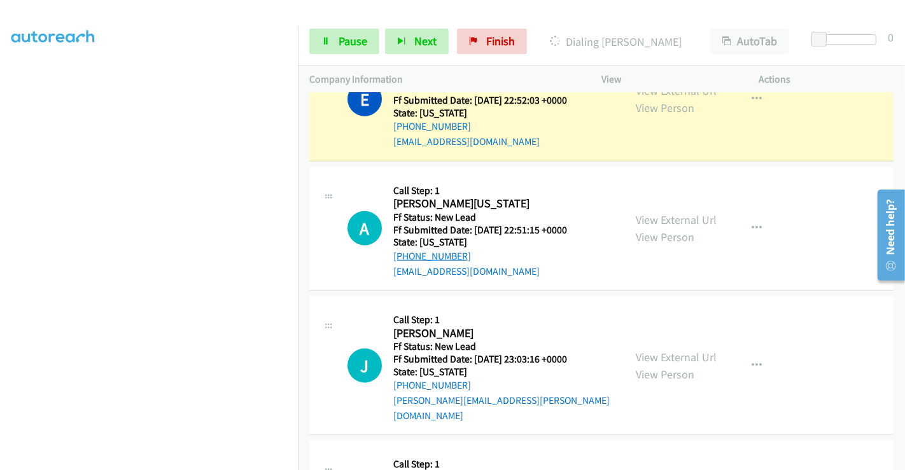
scroll to position [984, 0]
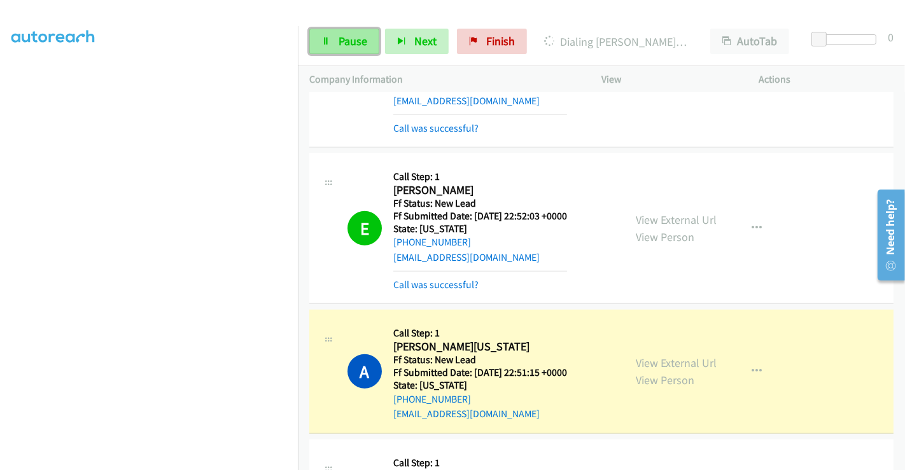
click at [340, 41] on span "Pause" at bounding box center [353, 41] width 29 height 15
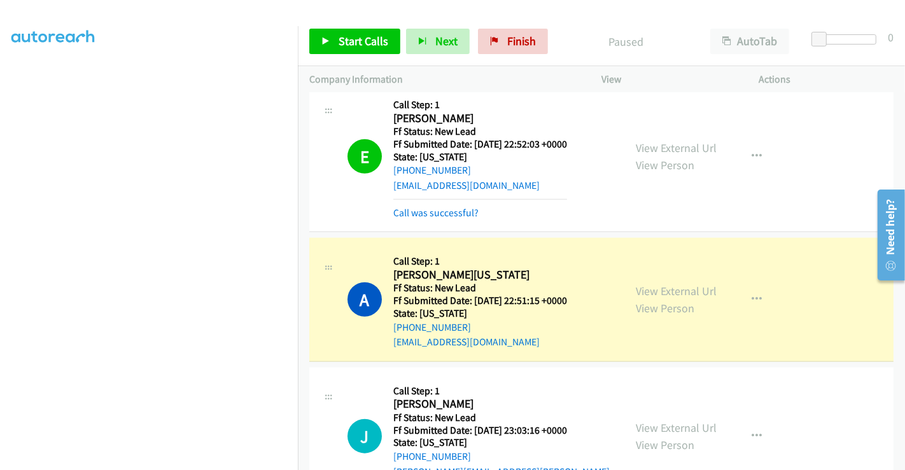
scroll to position [1126, 0]
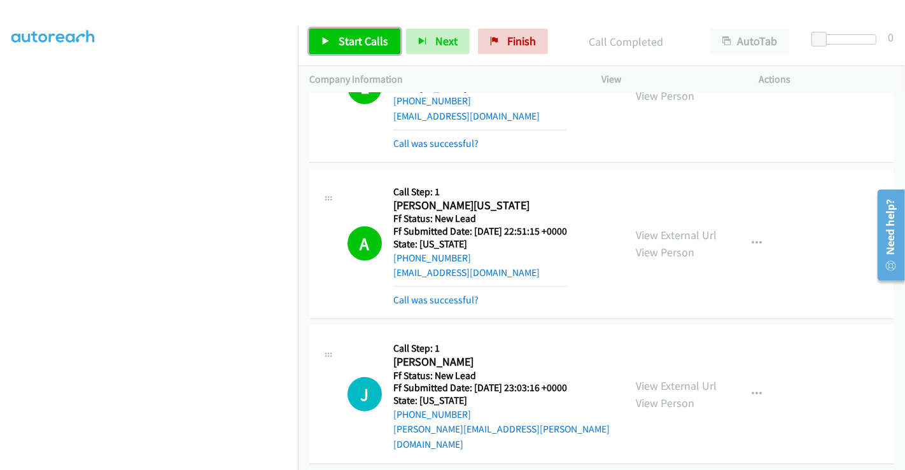
drag, startPoint x: 340, startPoint y: 41, endPoint x: 342, endPoint y: 48, distance: 7.9
click at [339, 41] on span "Start Calls" at bounding box center [364, 41] width 50 height 15
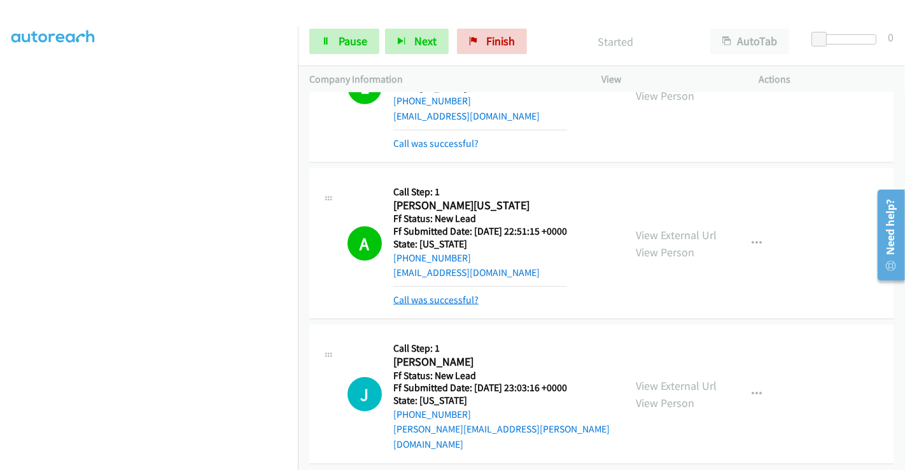
click at [444, 295] on link "Call was successful?" at bounding box center [435, 300] width 85 height 12
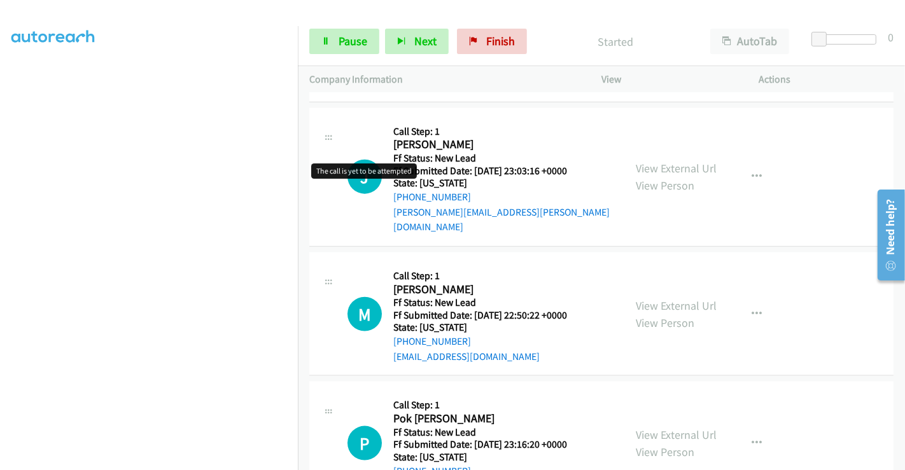
scroll to position [1338, 0]
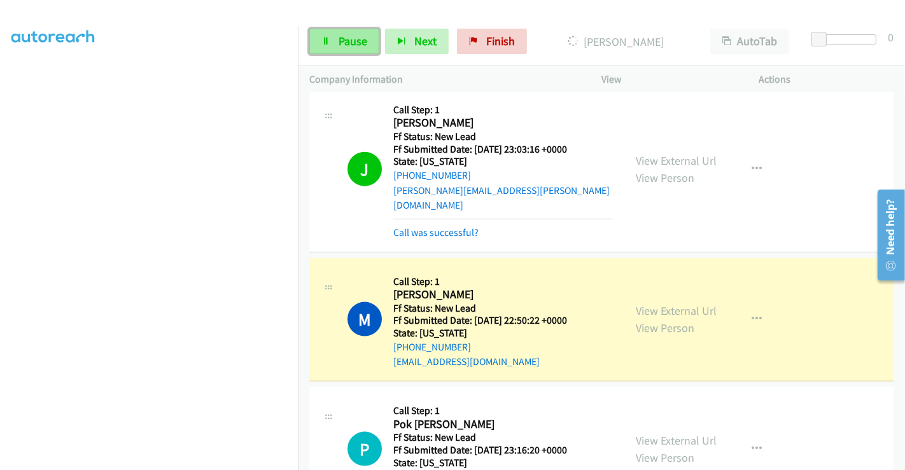
click at [347, 39] on span "Pause" at bounding box center [353, 41] width 29 height 15
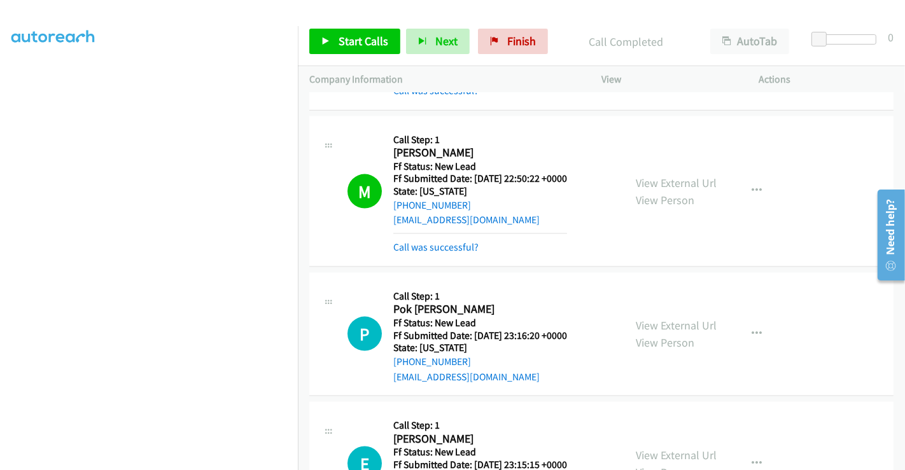
scroll to position [1567, 0]
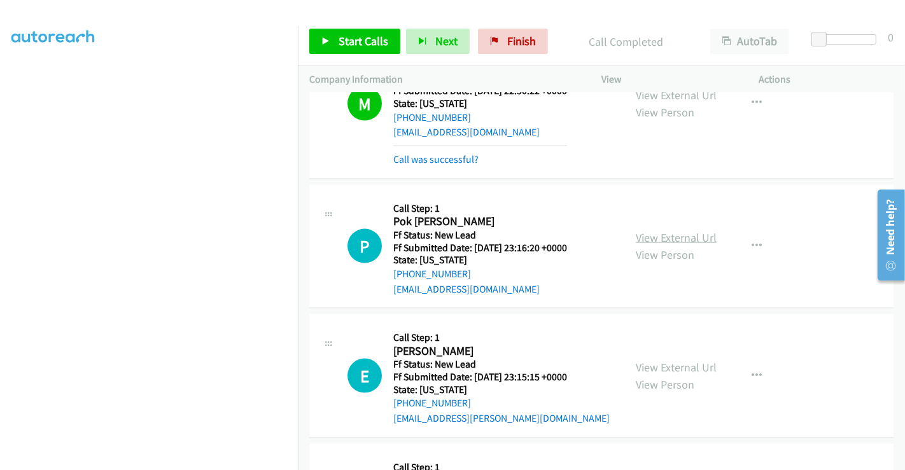
click at [683, 230] on link "View External Url" at bounding box center [676, 237] width 81 height 15
click at [671, 360] on link "View External Url" at bounding box center [676, 367] width 81 height 15
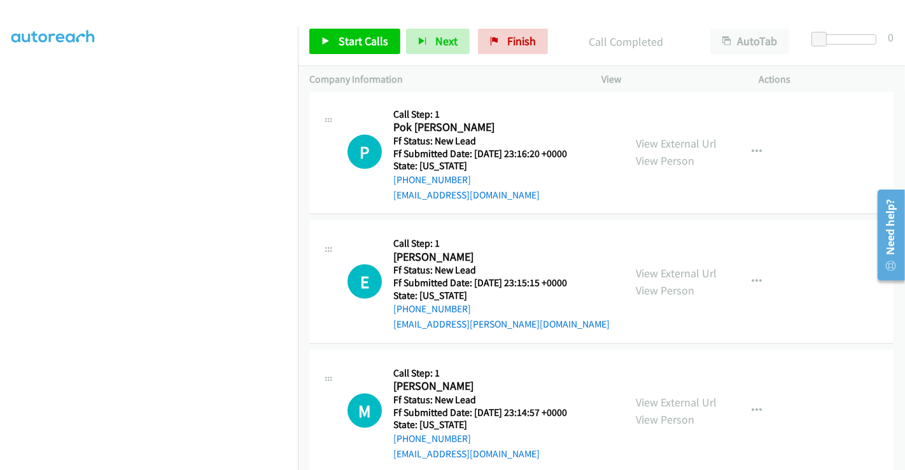
scroll to position [1665, 0]
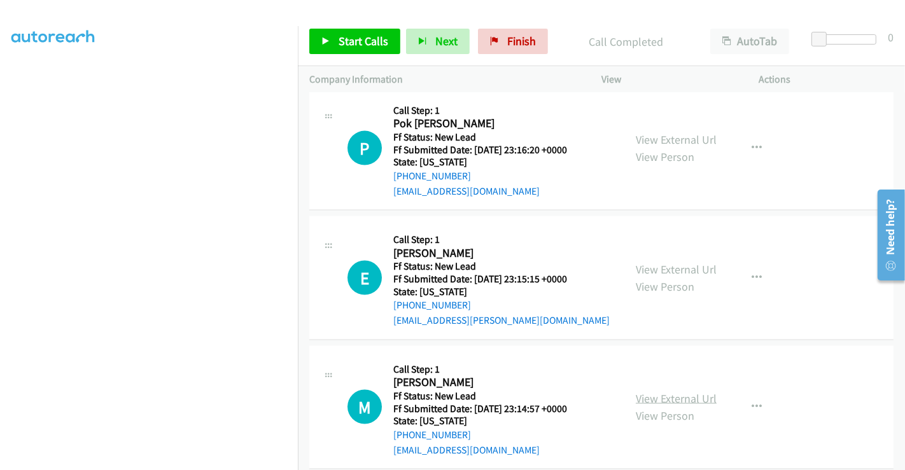
click at [676, 391] on link "View External Url" at bounding box center [676, 398] width 81 height 15
click at [339, 40] on span "Start Calls" at bounding box center [364, 41] width 50 height 15
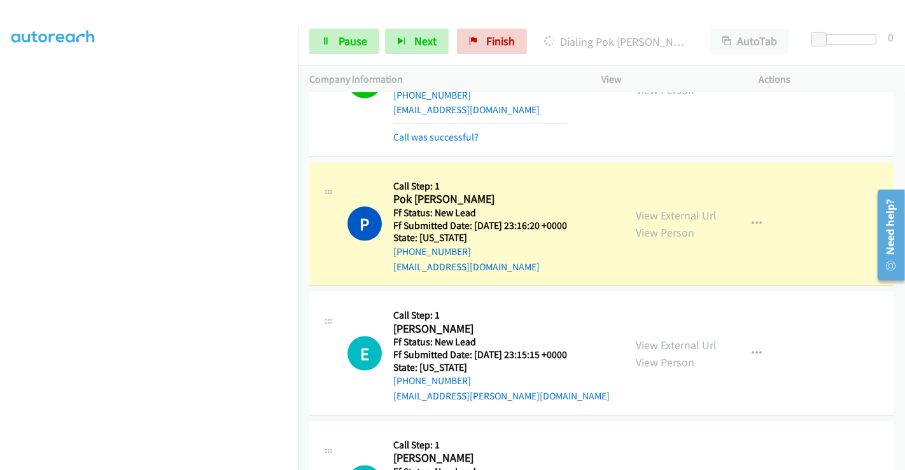
scroll to position [1641, 0]
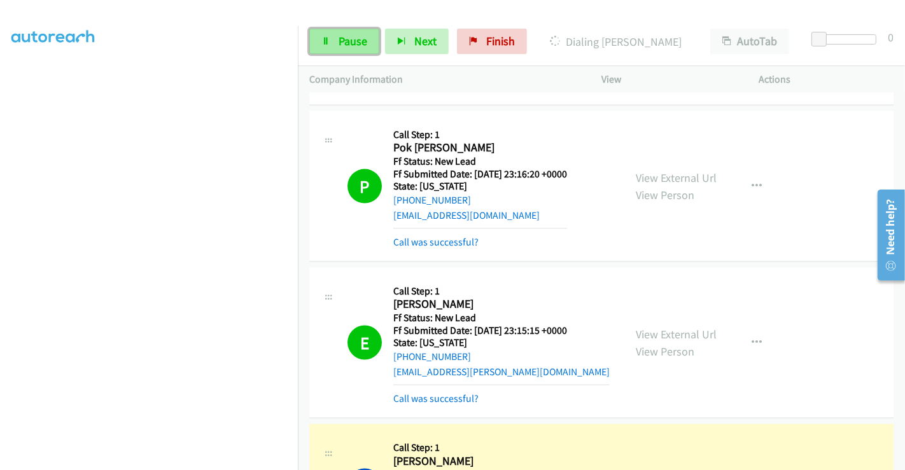
click at [353, 48] on span "Pause" at bounding box center [353, 41] width 29 height 15
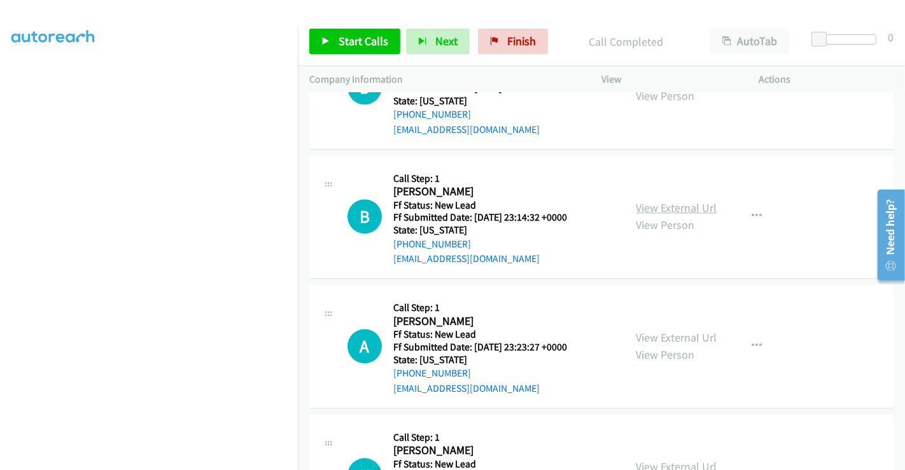
scroll to position [2109, 0]
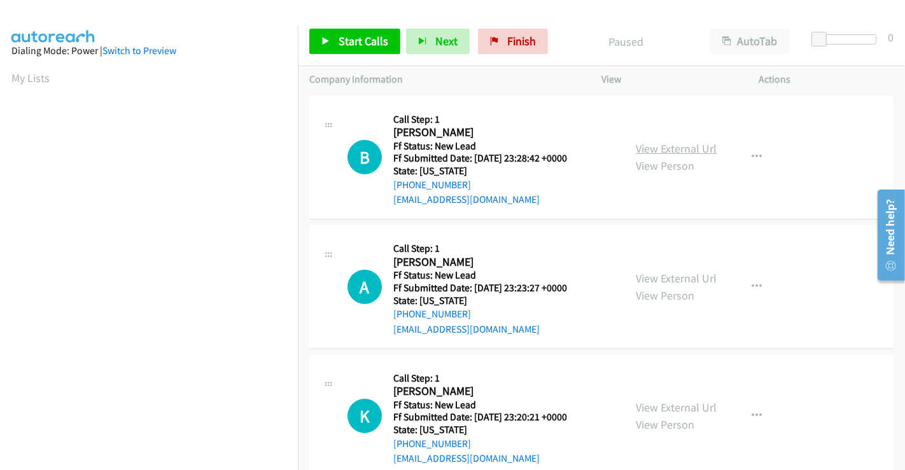
click at [669, 143] on link "View External Url" at bounding box center [676, 148] width 81 height 15
click at [663, 281] on link "View External Url" at bounding box center [676, 278] width 81 height 15
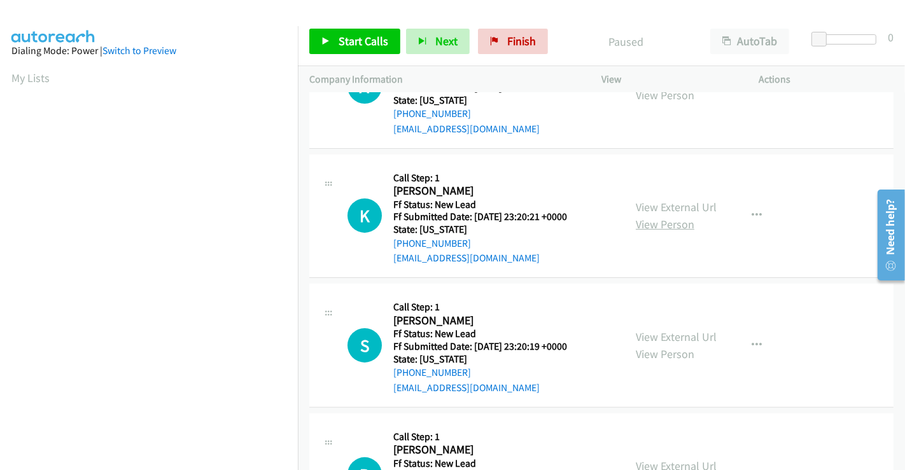
scroll to position [212, 0]
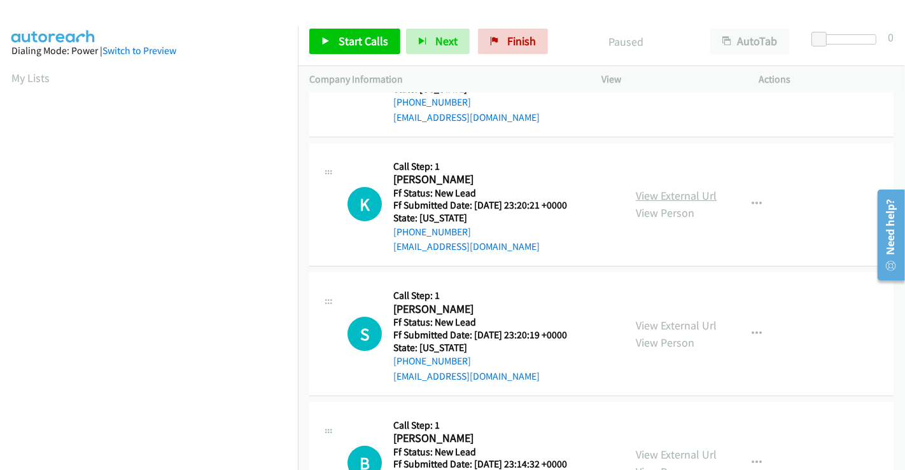
click at [655, 193] on link "View External Url" at bounding box center [676, 195] width 81 height 15
click at [661, 326] on link "View External Url" at bounding box center [676, 325] width 81 height 15
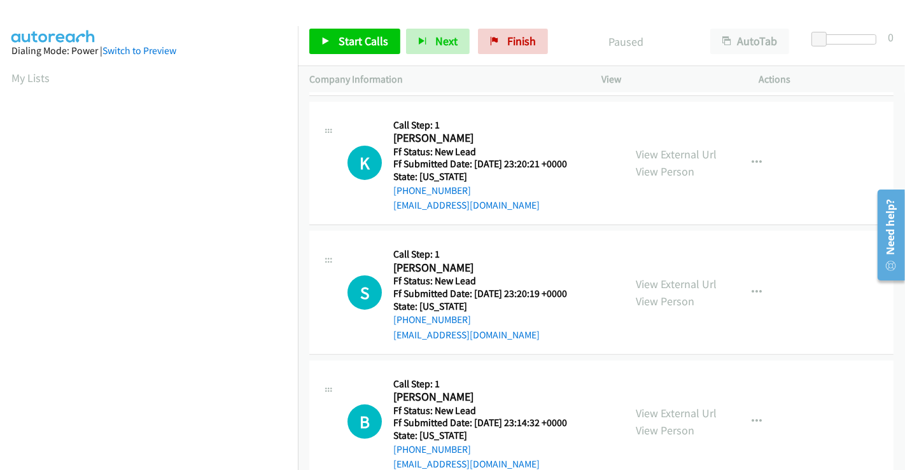
scroll to position [286, 0]
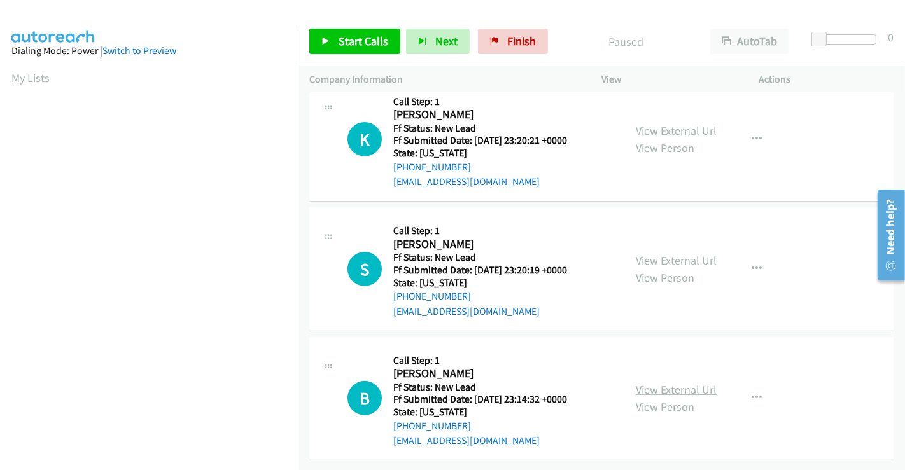
click at [657, 382] on link "View External Url" at bounding box center [676, 389] width 81 height 15
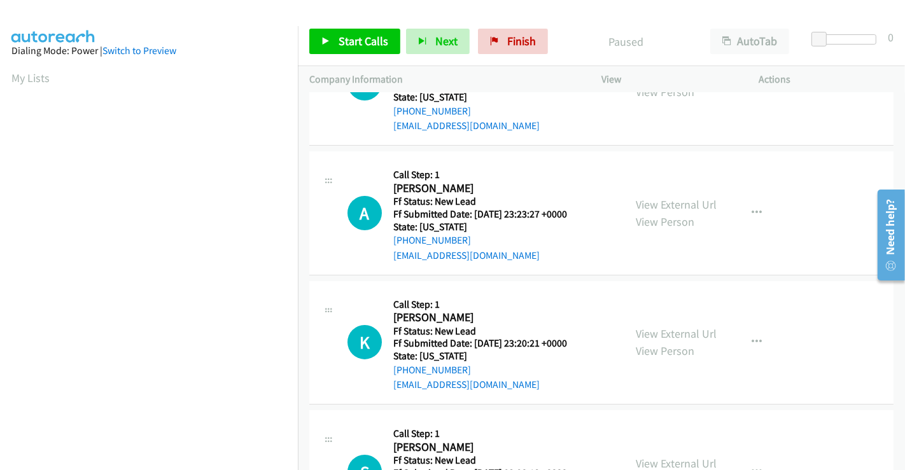
scroll to position [0, 0]
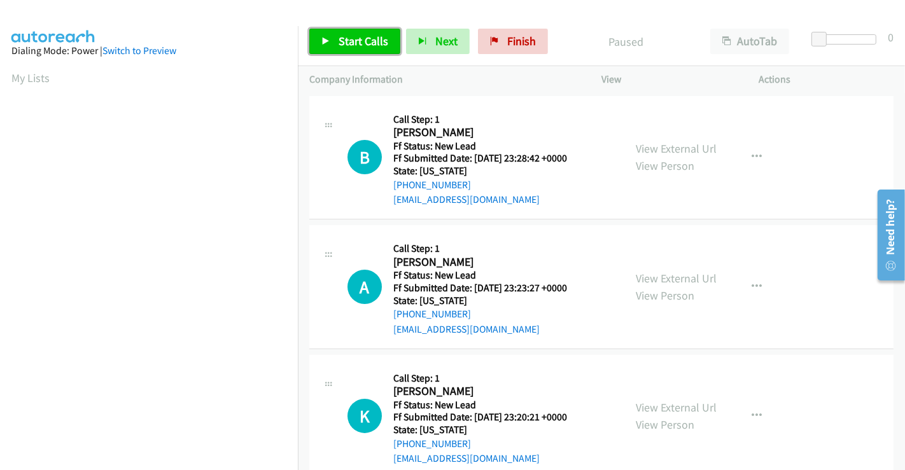
click at [349, 43] on span "Start Calls" at bounding box center [364, 41] width 50 height 15
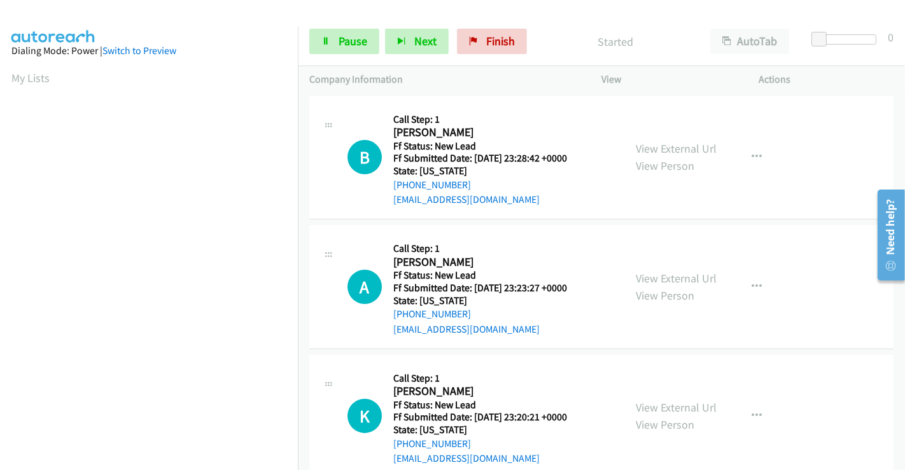
click at [326, 26] on div "Start Calls Pause Next Finish Started AutoTab AutoTab 0" at bounding box center [601, 41] width 607 height 49
click at [335, 42] on link "Pause" at bounding box center [344, 41] width 70 height 25
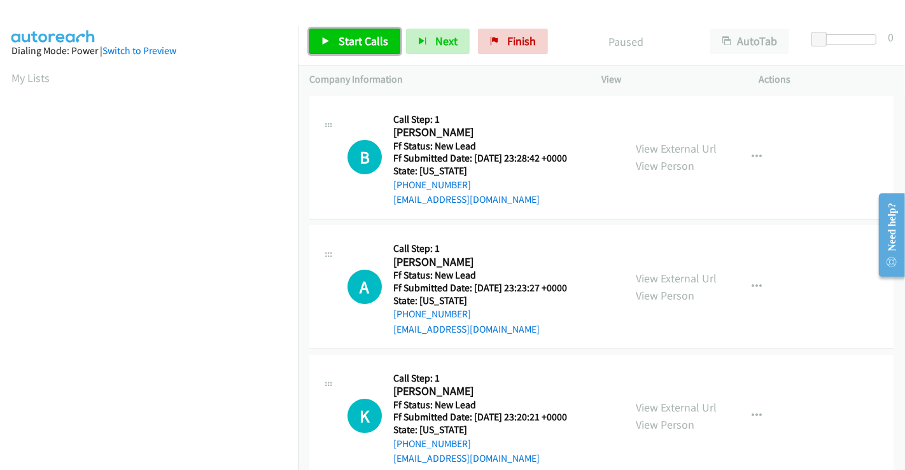
click at [353, 39] on span "Start Calls" at bounding box center [364, 41] width 50 height 15
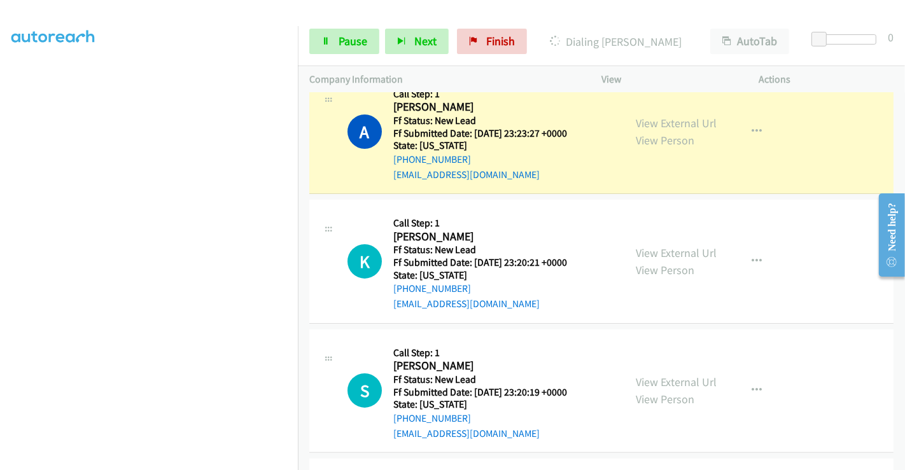
scroll to position [101, 0]
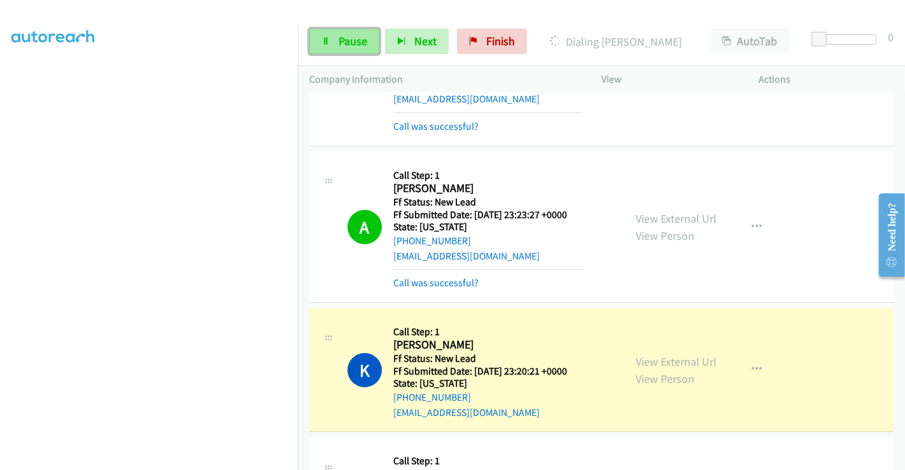
click at [335, 37] on link "Pause" at bounding box center [344, 41] width 70 height 25
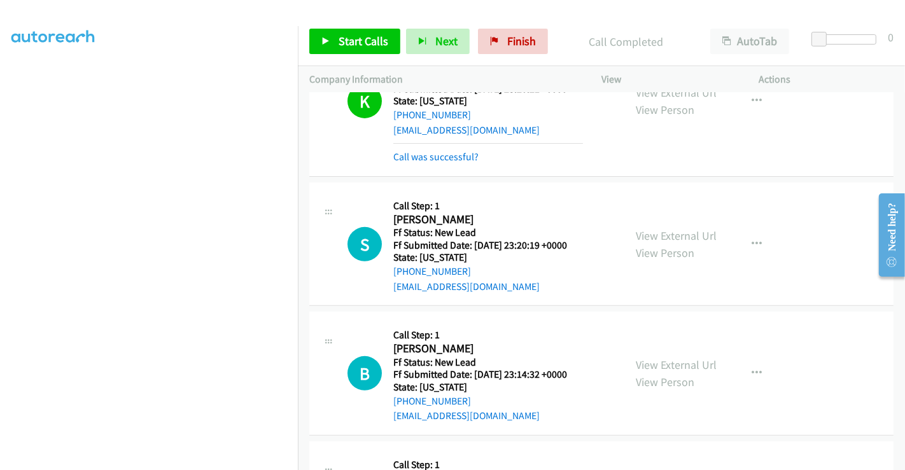
scroll to position [383, 0]
click at [365, 35] on span "Start Calls" at bounding box center [364, 41] width 50 height 15
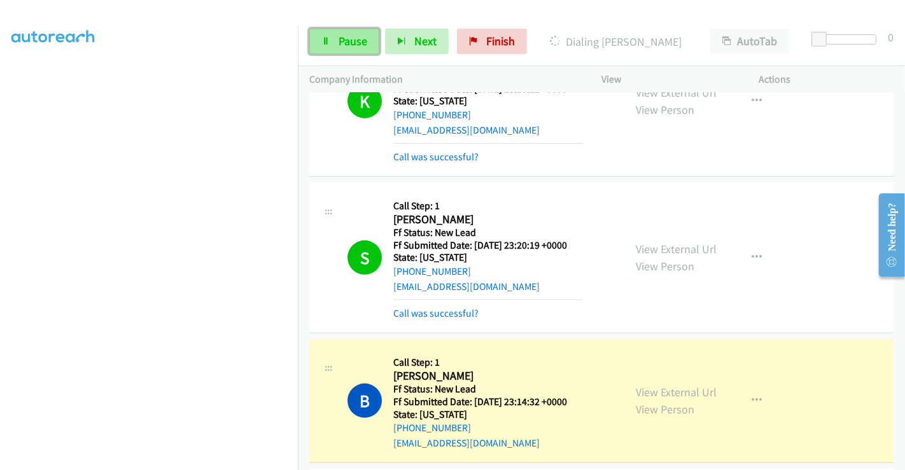
click at [353, 43] on span "Pause" at bounding box center [353, 41] width 29 height 15
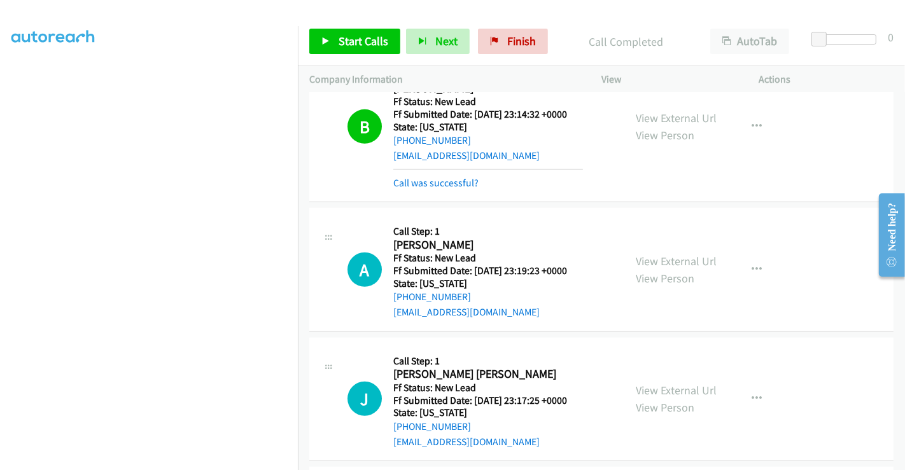
scroll to position [667, 0]
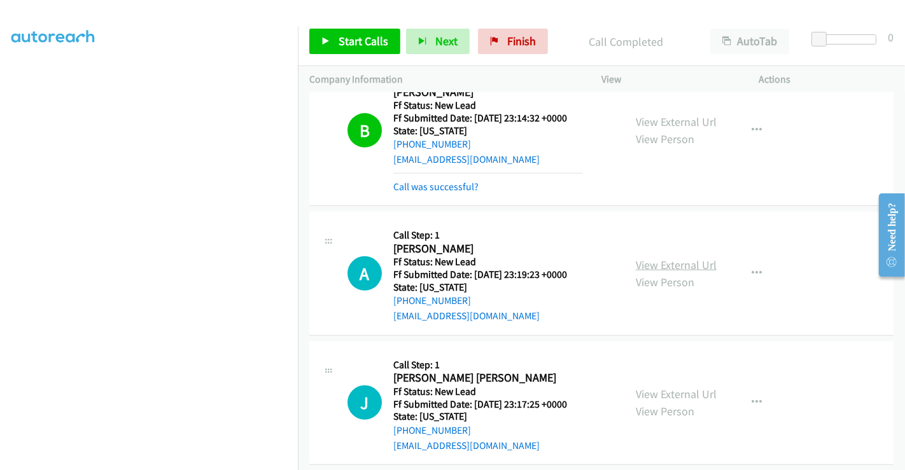
click at [673, 264] on link "View External Url" at bounding box center [676, 265] width 81 height 15
click at [675, 395] on link "View External Url" at bounding box center [676, 394] width 81 height 15
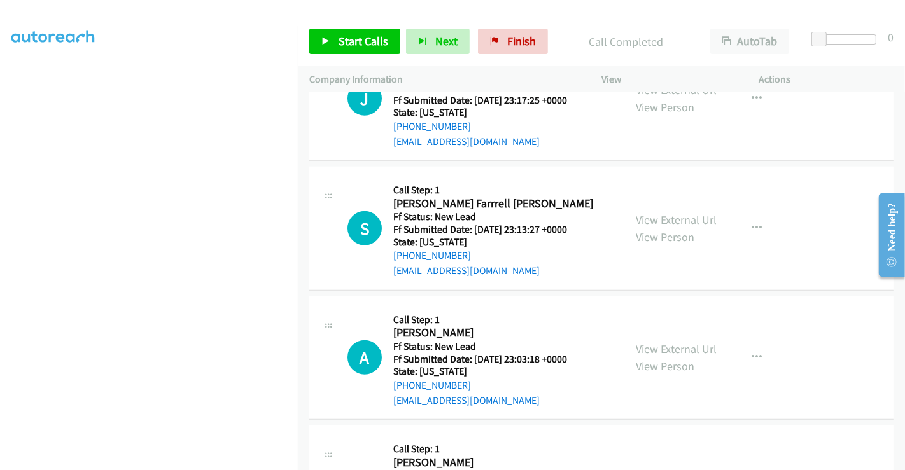
scroll to position [950, 0]
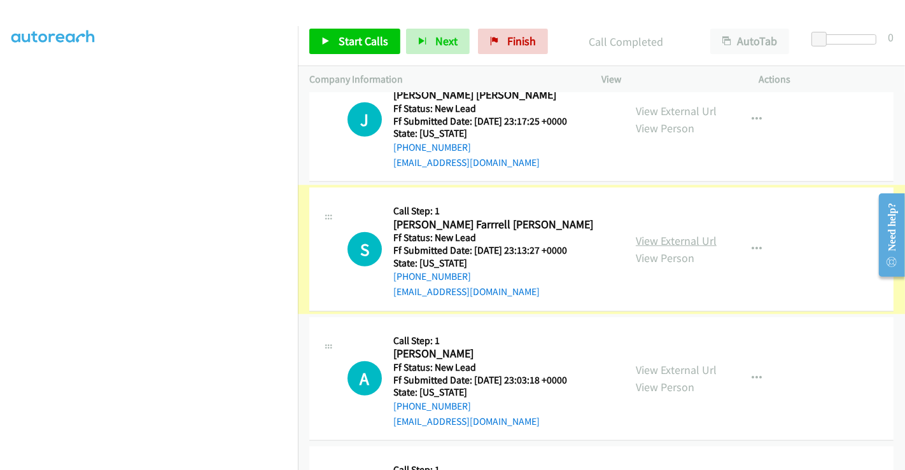
click at [662, 237] on link "View External Url" at bounding box center [676, 241] width 81 height 15
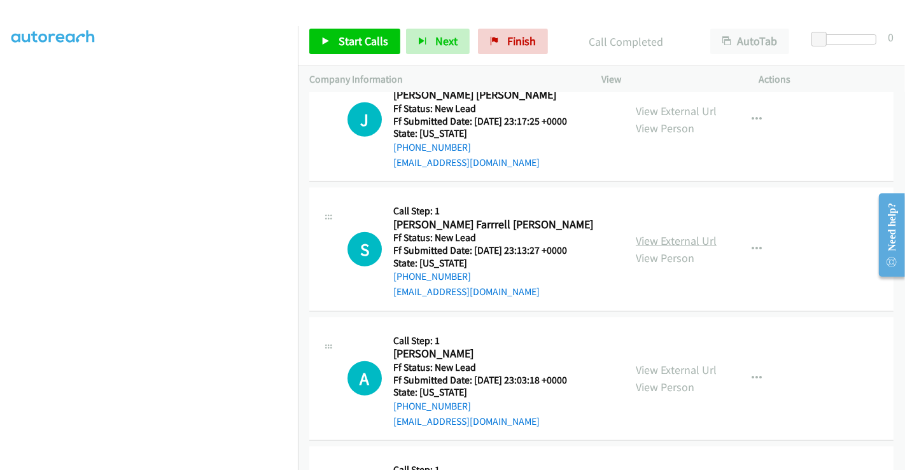
scroll to position [1021, 0]
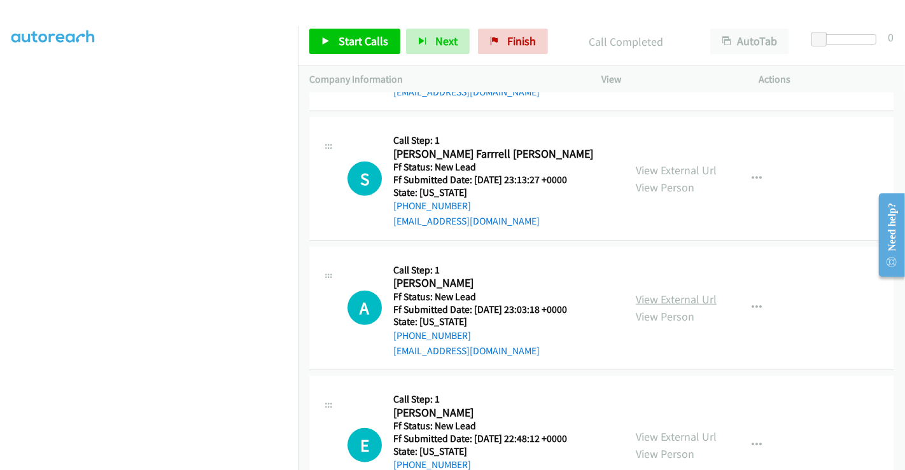
click at [655, 293] on link "View External Url" at bounding box center [676, 299] width 81 height 15
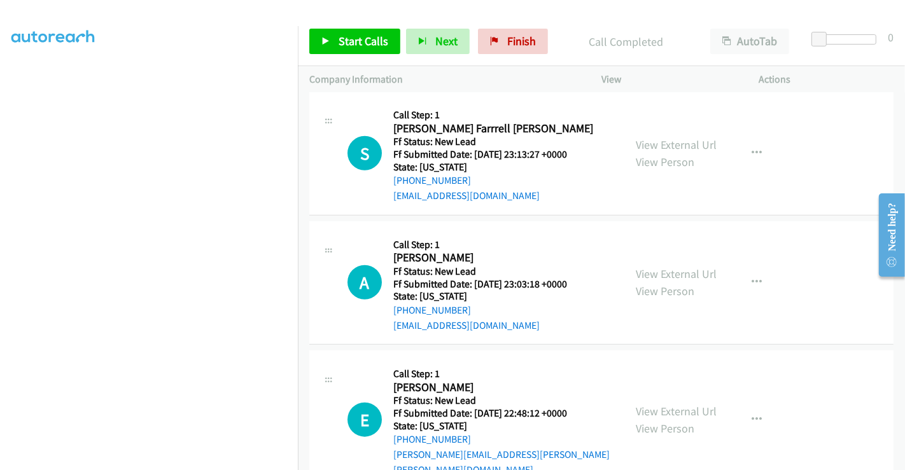
scroll to position [1067, 0]
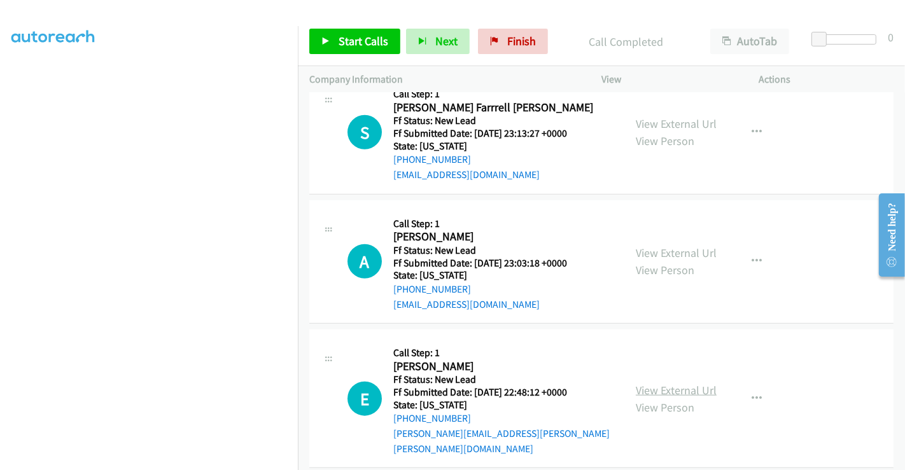
click at [667, 383] on link "View External Url" at bounding box center [676, 390] width 81 height 15
click at [356, 45] on span "Start Calls" at bounding box center [364, 41] width 50 height 15
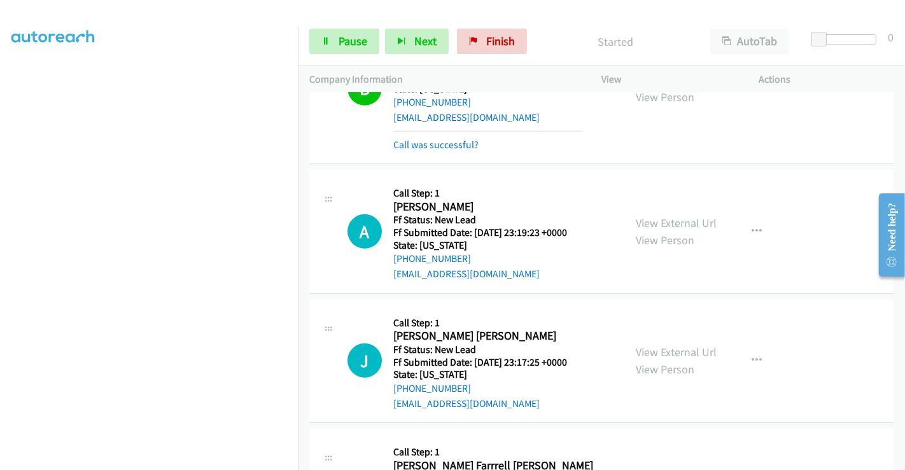
scroll to position [713, 0]
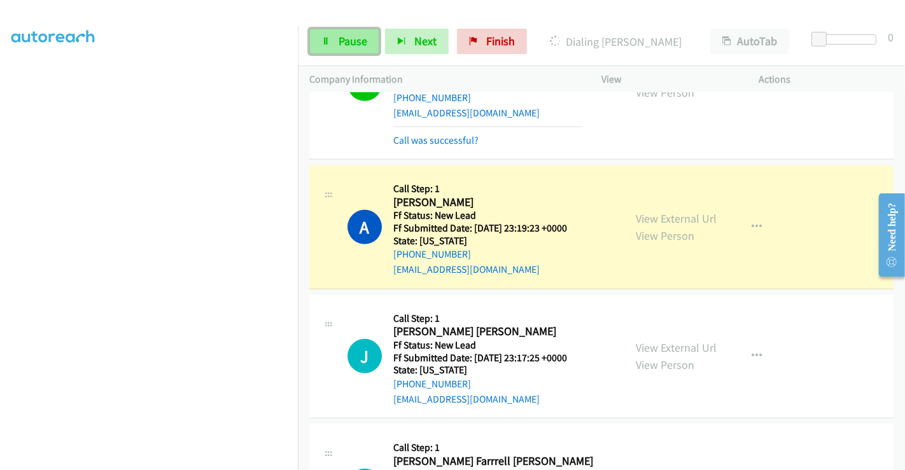
click at [345, 37] on span "Pause" at bounding box center [353, 41] width 29 height 15
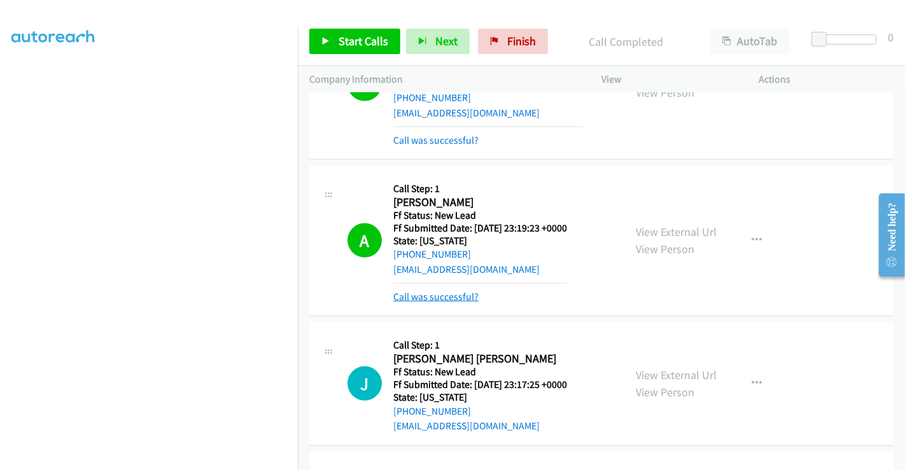
click at [421, 293] on link "Call was successful?" at bounding box center [435, 297] width 85 height 12
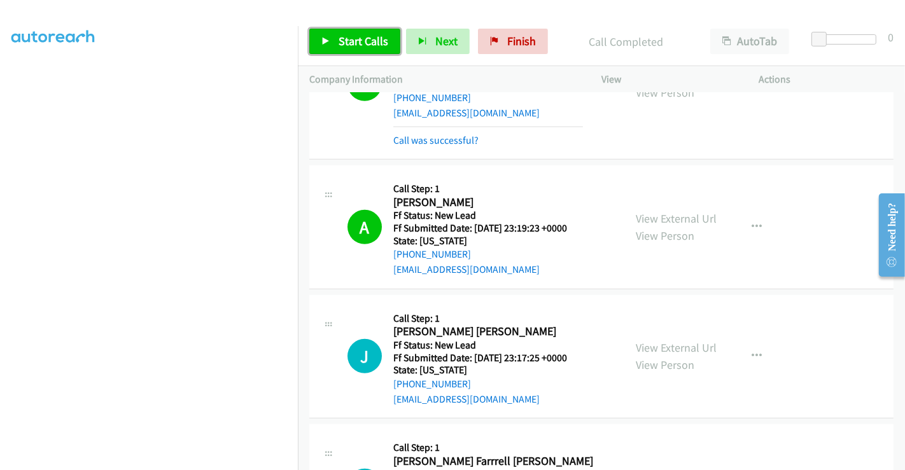
click at [347, 43] on span "Start Calls" at bounding box center [364, 41] width 50 height 15
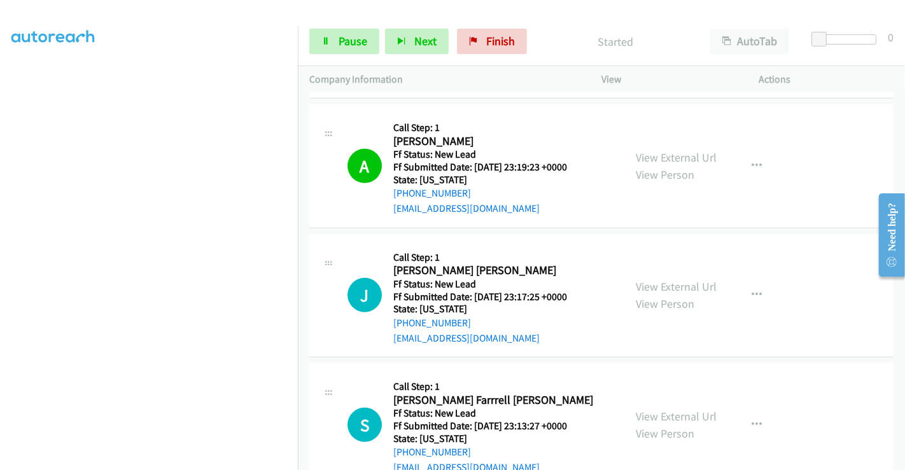
scroll to position [855, 0]
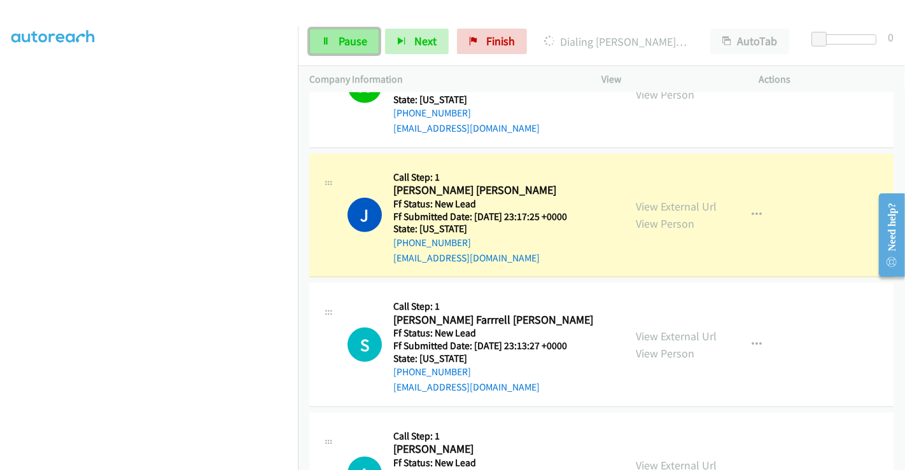
click at [339, 34] on span "Pause" at bounding box center [353, 41] width 29 height 15
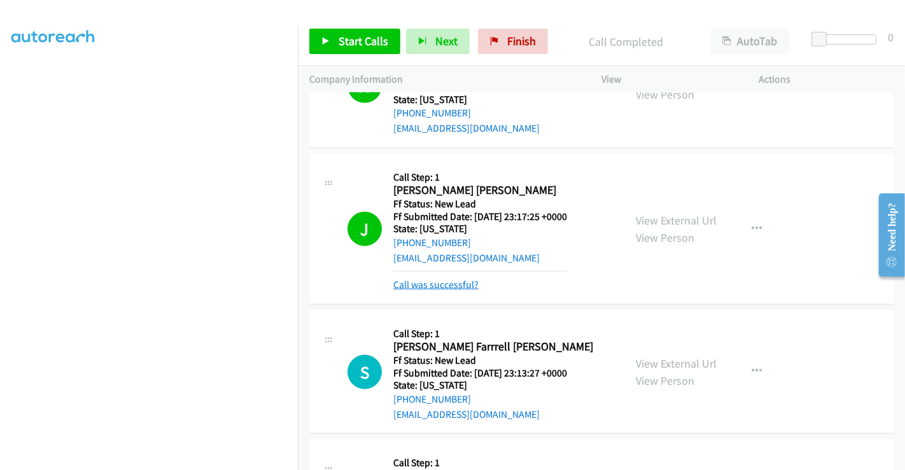
click at [442, 283] on link "Call was successful?" at bounding box center [435, 285] width 85 height 12
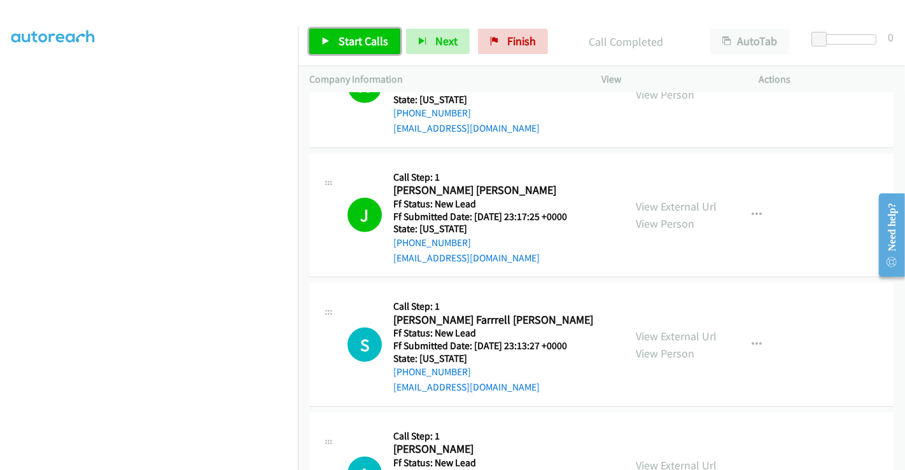
click at [354, 45] on span "Start Calls" at bounding box center [364, 41] width 50 height 15
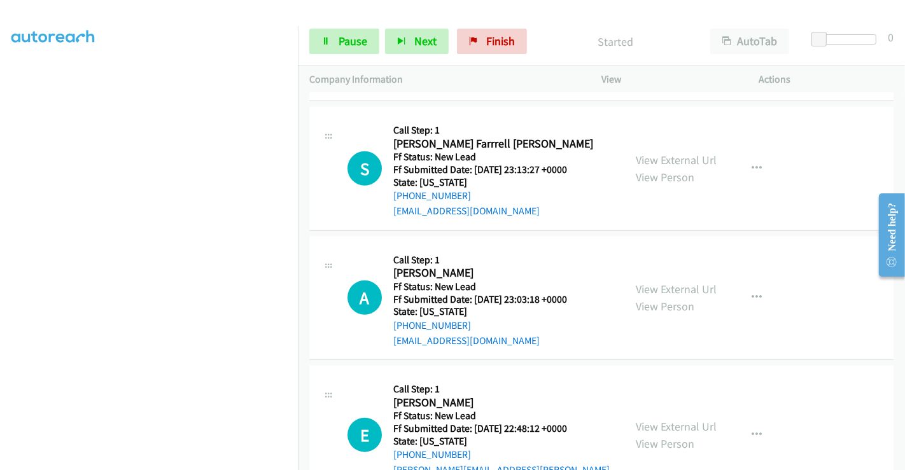
scroll to position [1067, 0]
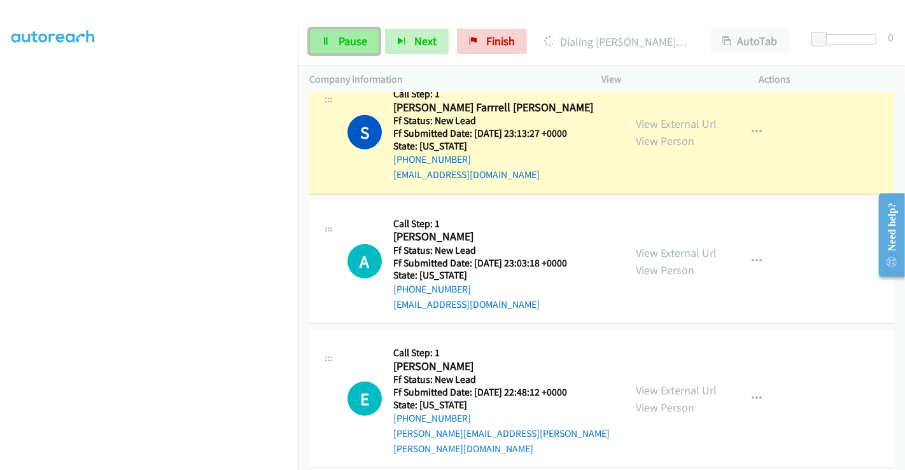
click at [334, 34] on link "Pause" at bounding box center [344, 41] width 70 height 25
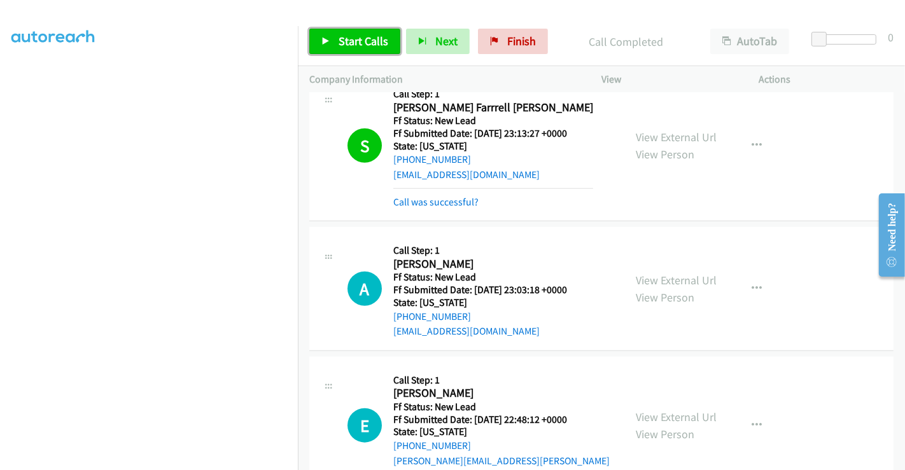
click at [358, 46] on span "Start Calls" at bounding box center [364, 41] width 50 height 15
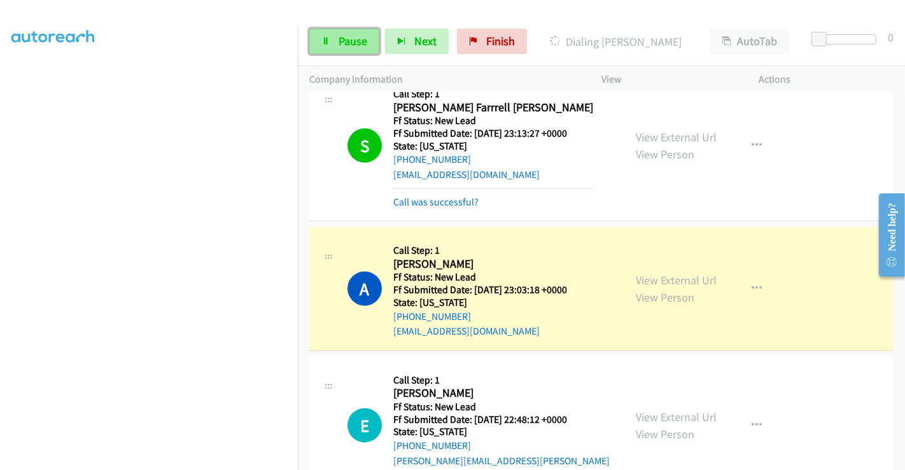
click at [350, 43] on span "Pause" at bounding box center [353, 41] width 29 height 15
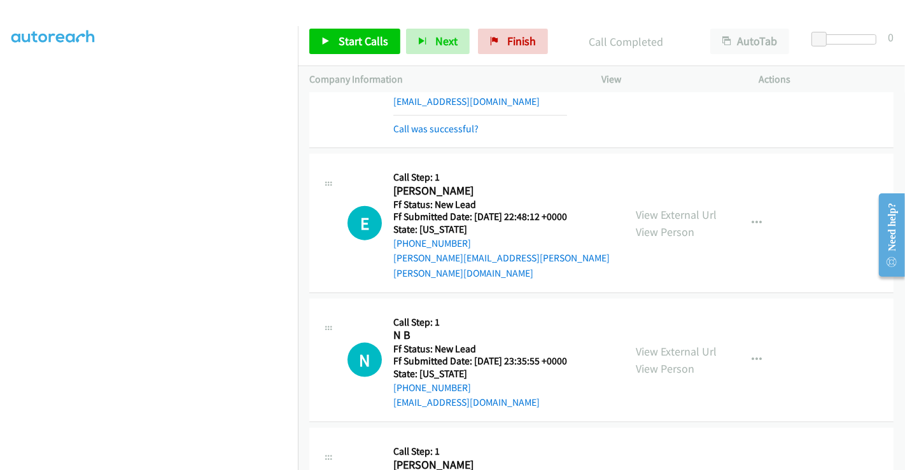
scroll to position [1367, 0]
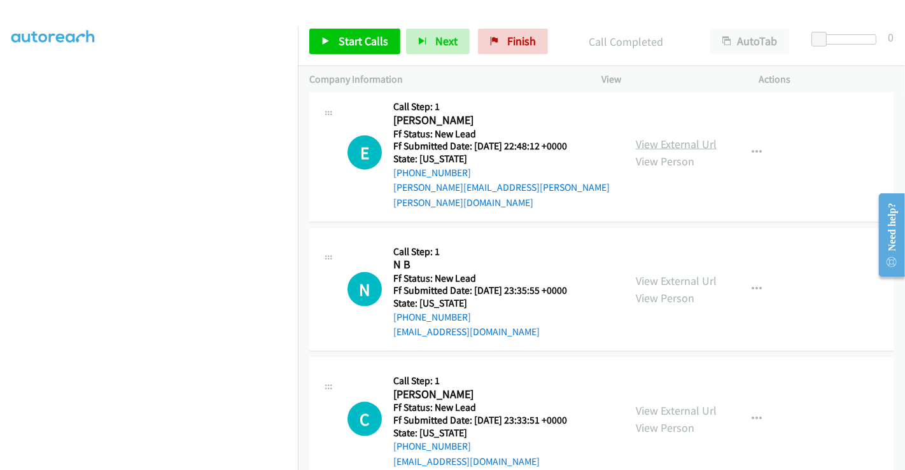
click at [684, 137] on link "View External Url" at bounding box center [676, 144] width 81 height 15
click at [667, 274] on link "View External Url" at bounding box center [676, 281] width 81 height 15
click at [661, 403] on link "View External Url" at bounding box center [676, 410] width 81 height 15
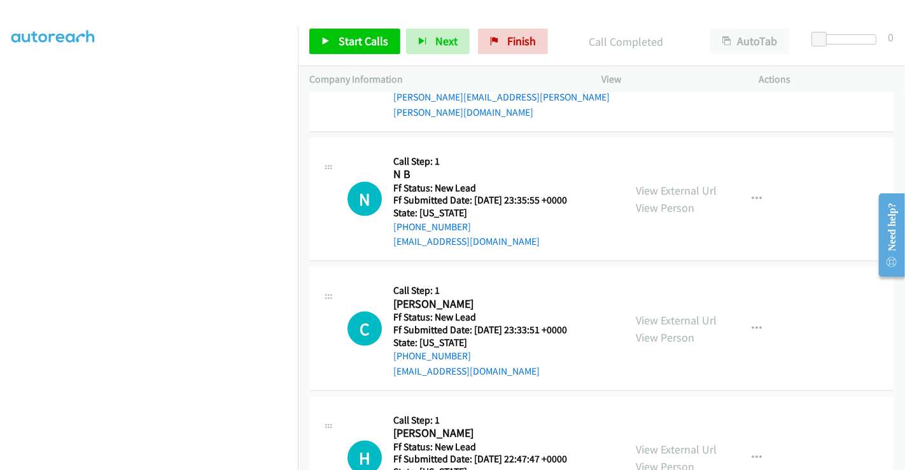
scroll to position [1509, 0]
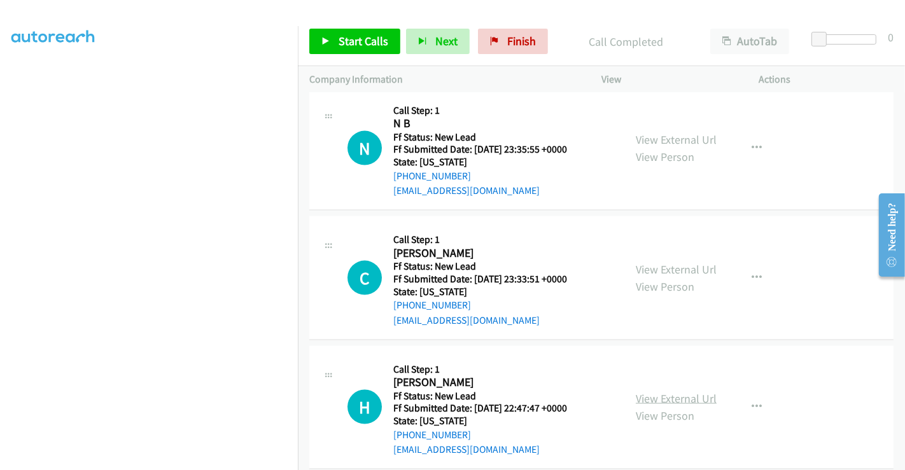
click at [668, 391] on link "View External Url" at bounding box center [676, 398] width 81 height 15
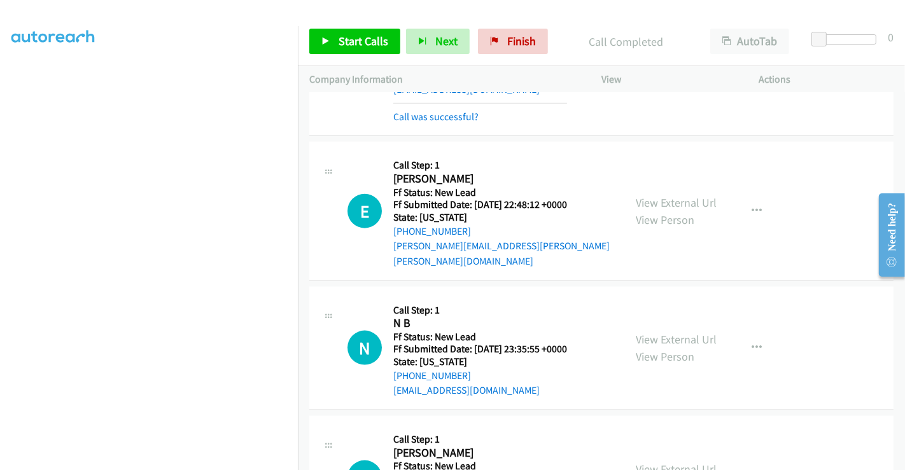
scroll to position [1297, 0]
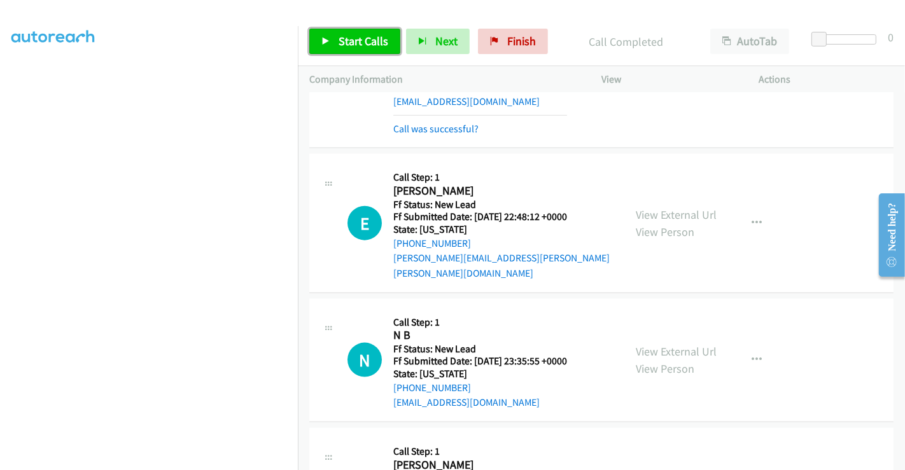
click at [361, 41] on span "Start Calls" at bounding box center [364, 41] width 50 height 15
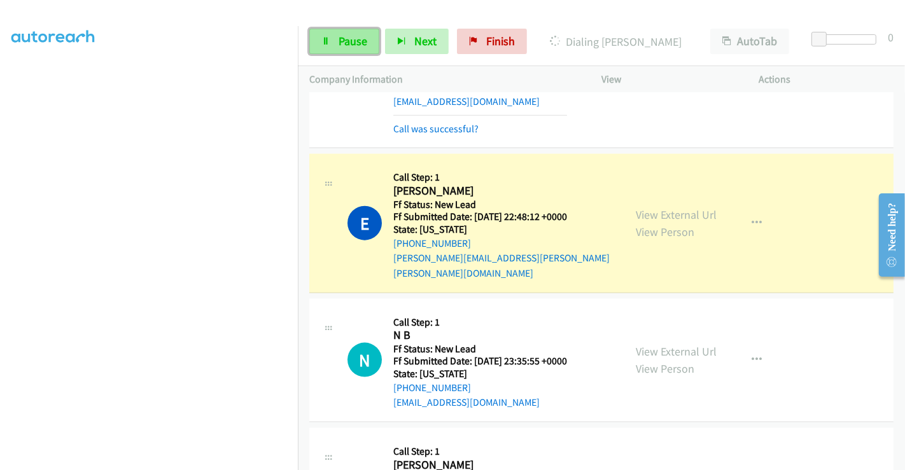
click at [347, 40] on span "Pause" at bounding box center [353, 41] width 29 height 15
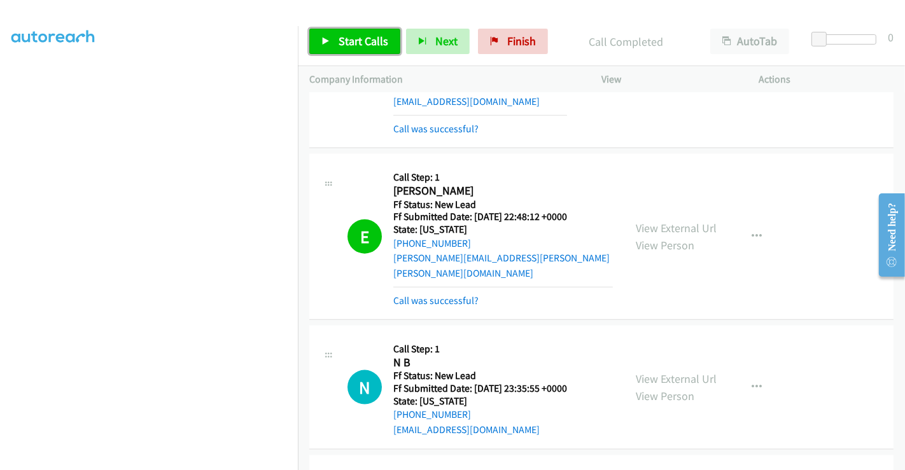
click at [361, 47] on span "Start Calls" at bounding box center [364, 41] width 50 height 15
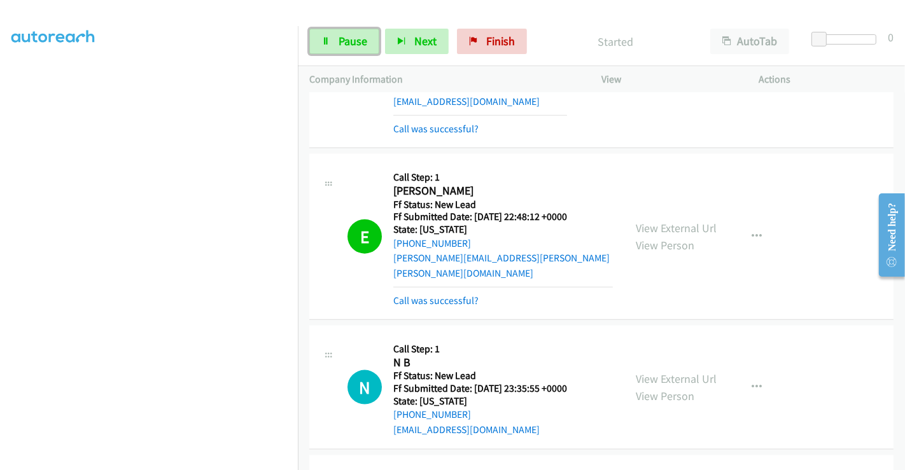
click at [342, 39] on span "Pause" at bounding box center [353, 41] width 29 height 15
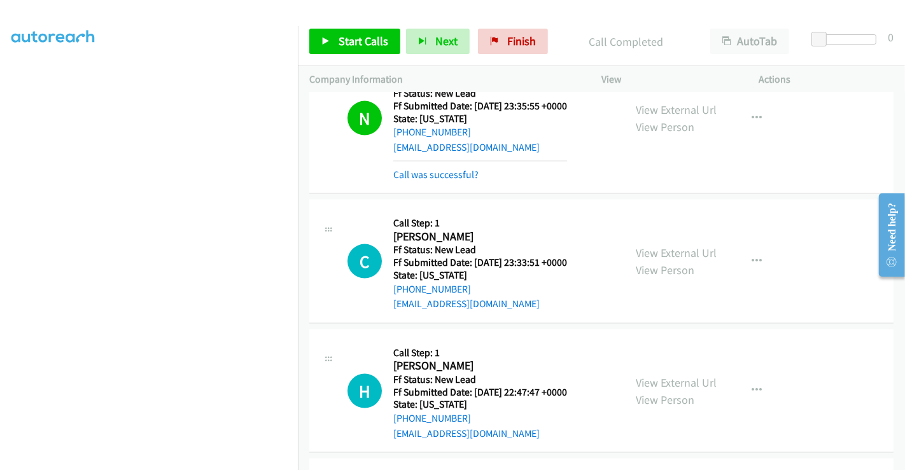
scroll to position [1593, 0]
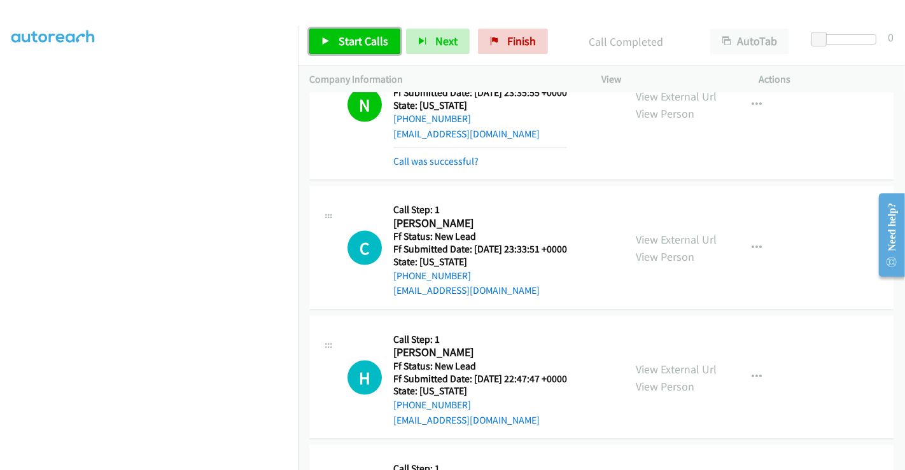
click at [375, 40] on span "Start Calls" at bounding box center [364, 41] width 50 height 15
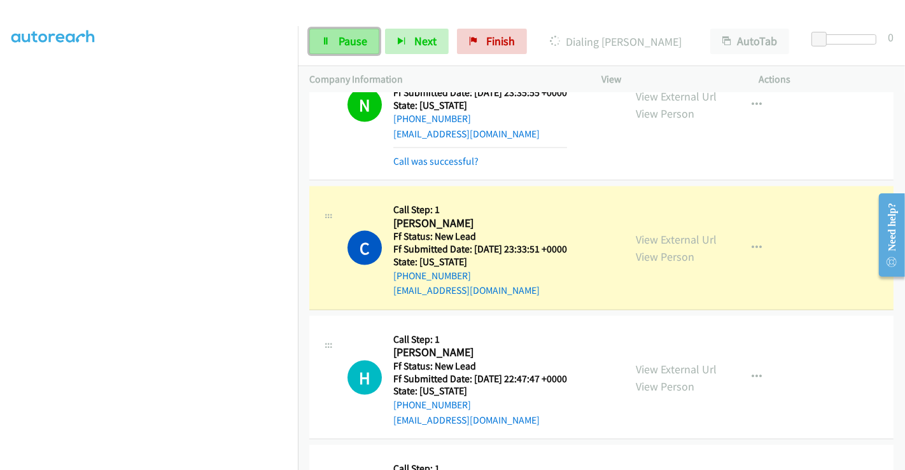
click at [350, 41] on span "Pause" at bounding box center [353, 41] width 29 height 15
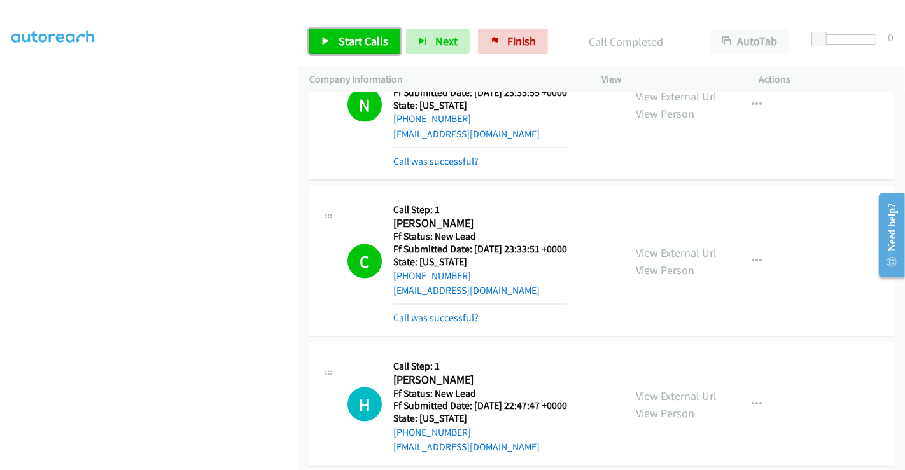
click at [344, 43] on span "Start Calls" at bounding box center [364, 41] width 50 height 15
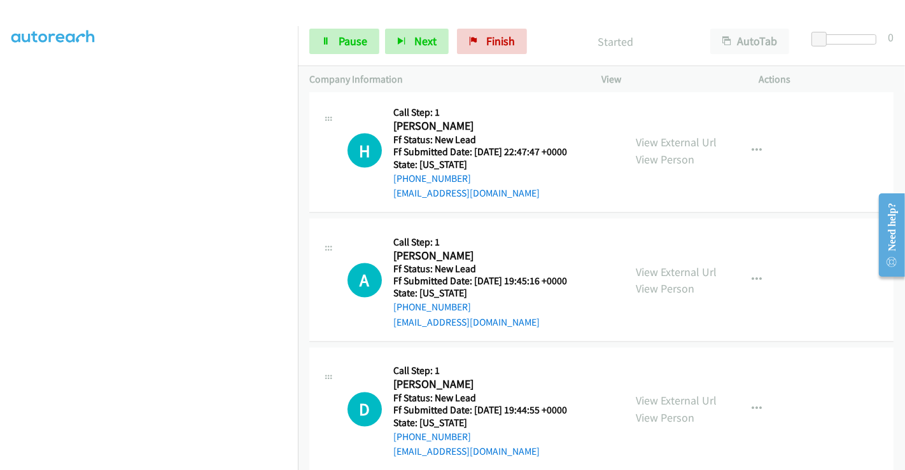
scroll to position [1849, 0]
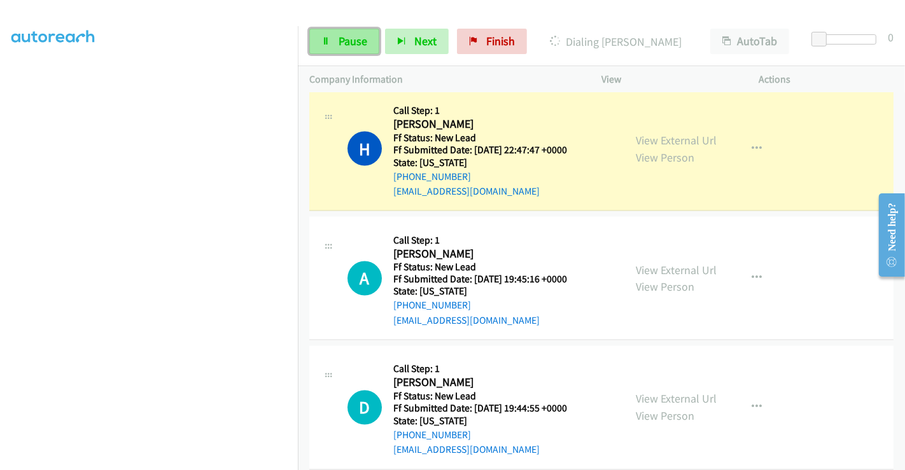
click at [333, 35] on link "Pause" at bounding box center [344, 41] width 70 height 25
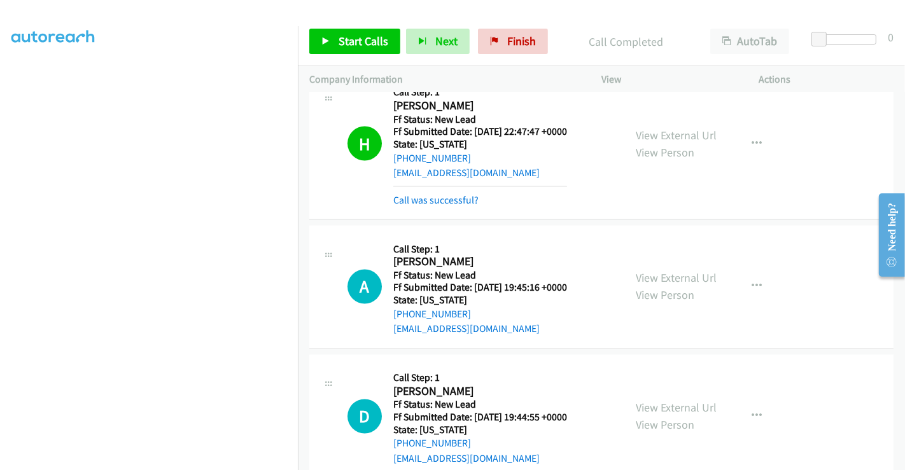
scroll to position [1875, 0]
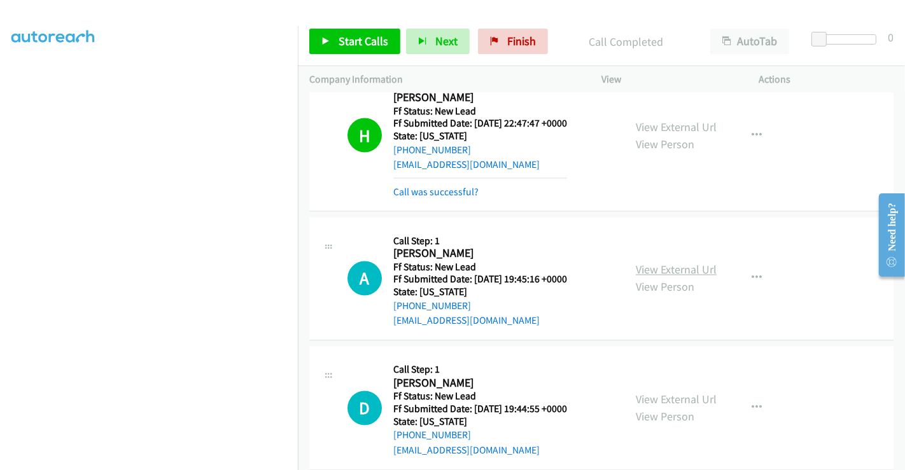
click at [666, 263] on link "View External Url" at bounding box center [676, 270] width 81 height 15
click at [652, 393] on link "View External Url" at bounding box center [676, 400] width 81 height 15
click at [357, 45] on span "Start Calls" at bounding box center [364, 41] width 50 height 15
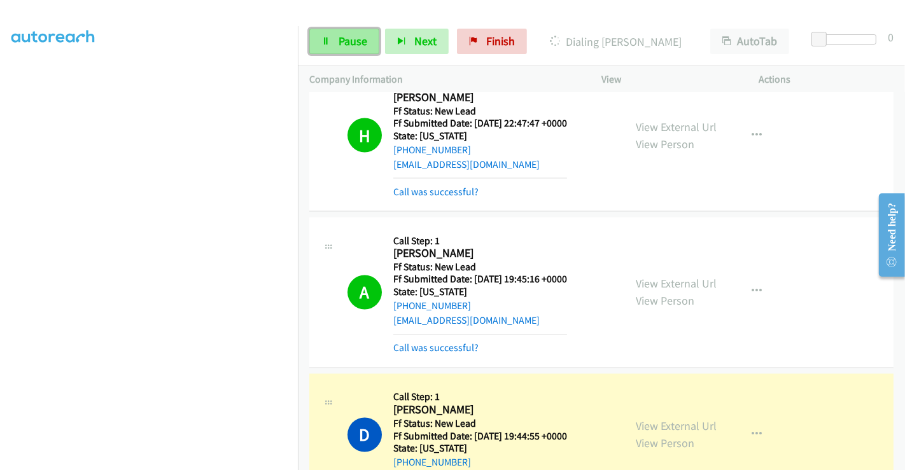
click at [333, 41] on link "Pause" at bounding box center [344, 41] width 70 height 25
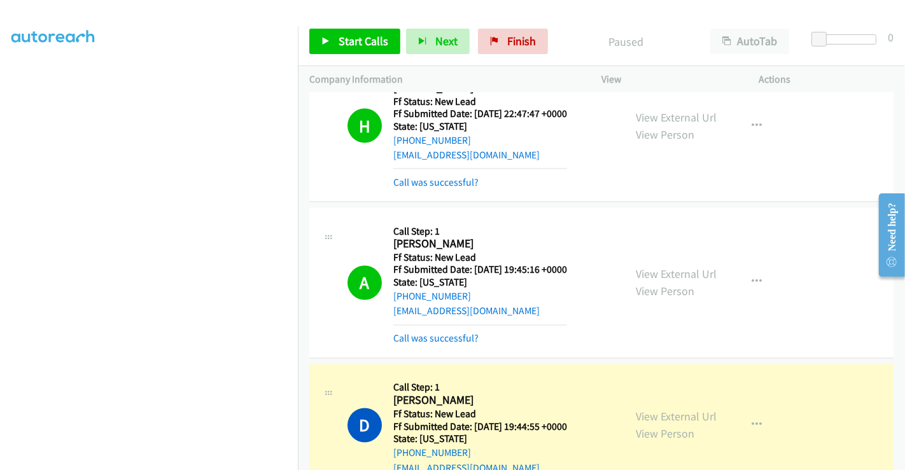
scroll to position [1902, 0]
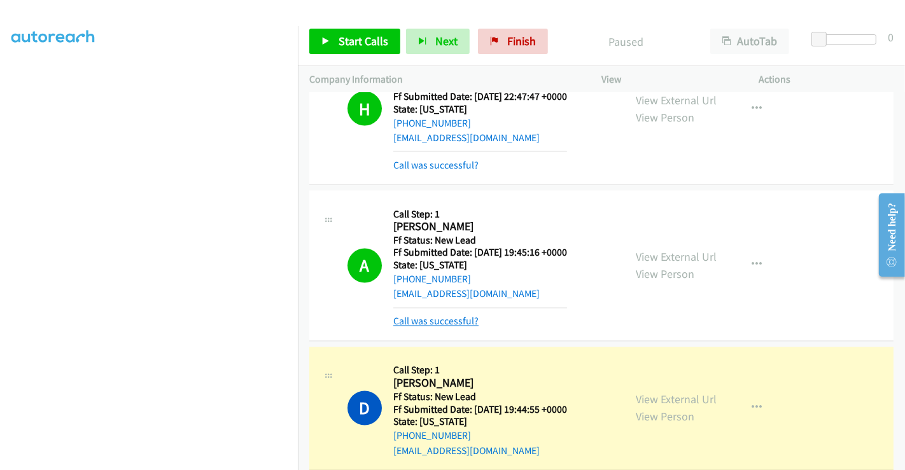
click at [465, 316] on link "Call was successful?" at bounding box center [435, 322] width 85 height 12
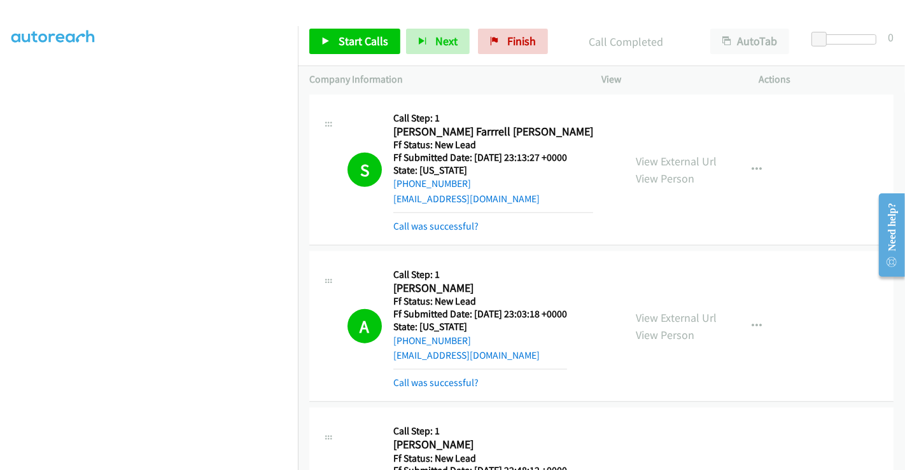
scroll to position [970, 0]
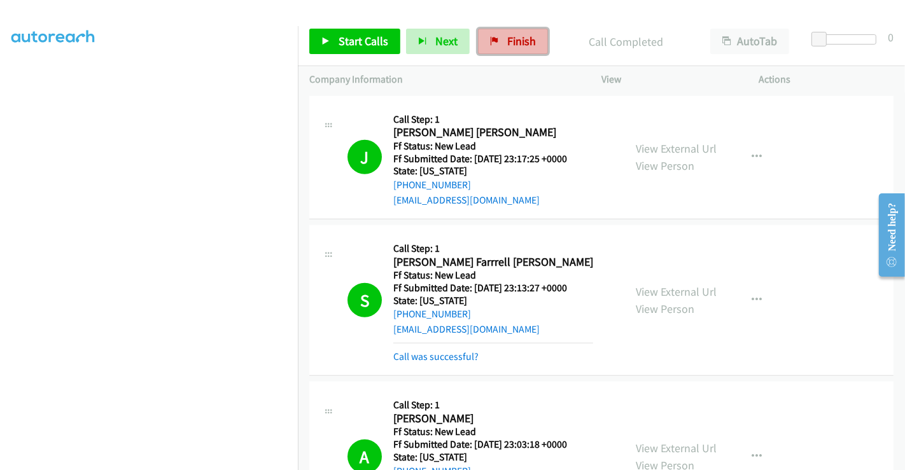
click at [500, 41] on link "Finish" at bounding box center [513, 41] width 70 height 25
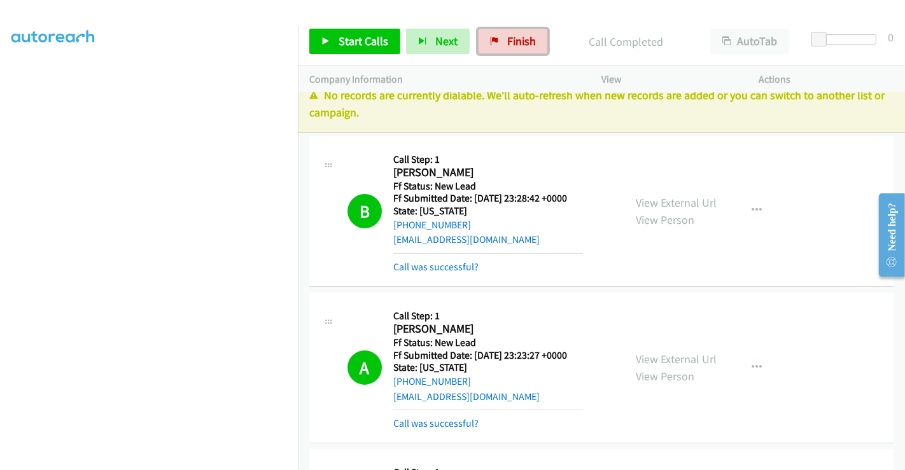
scroll to position [0, 0]
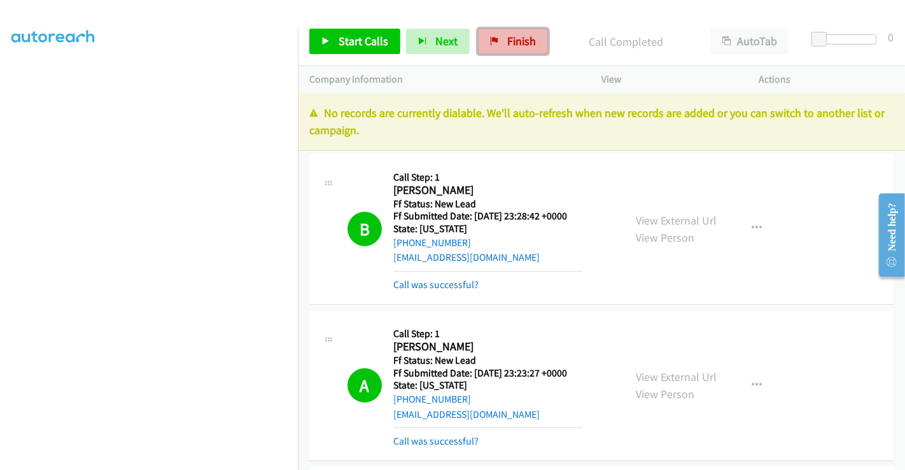
click at [510, 30] on link "Finish" at bounding box center [513, 41] width 70 height 25
